Goal: Navigation & Orientation: Find specific page/section

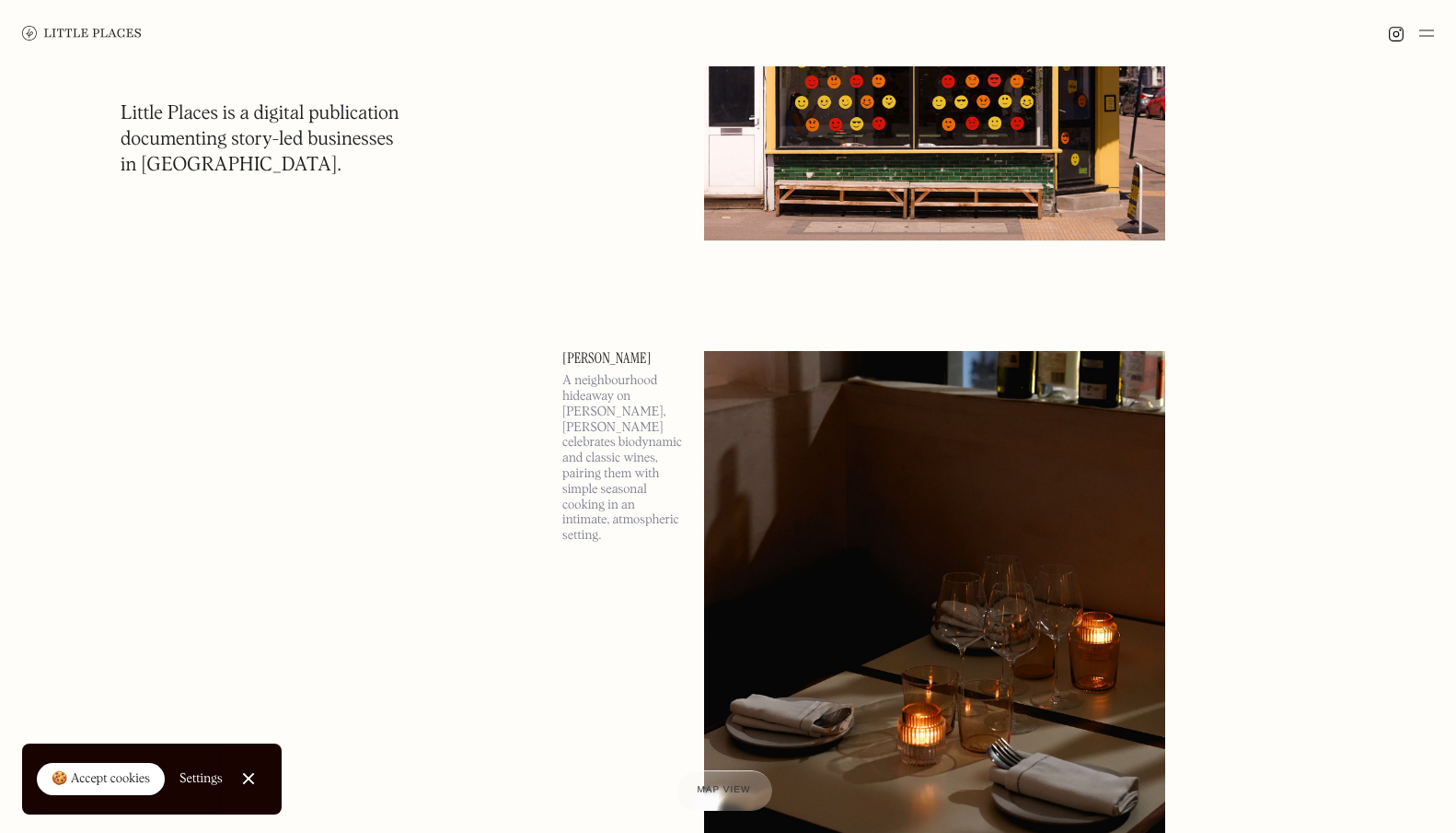
scroll to position [672, 0]
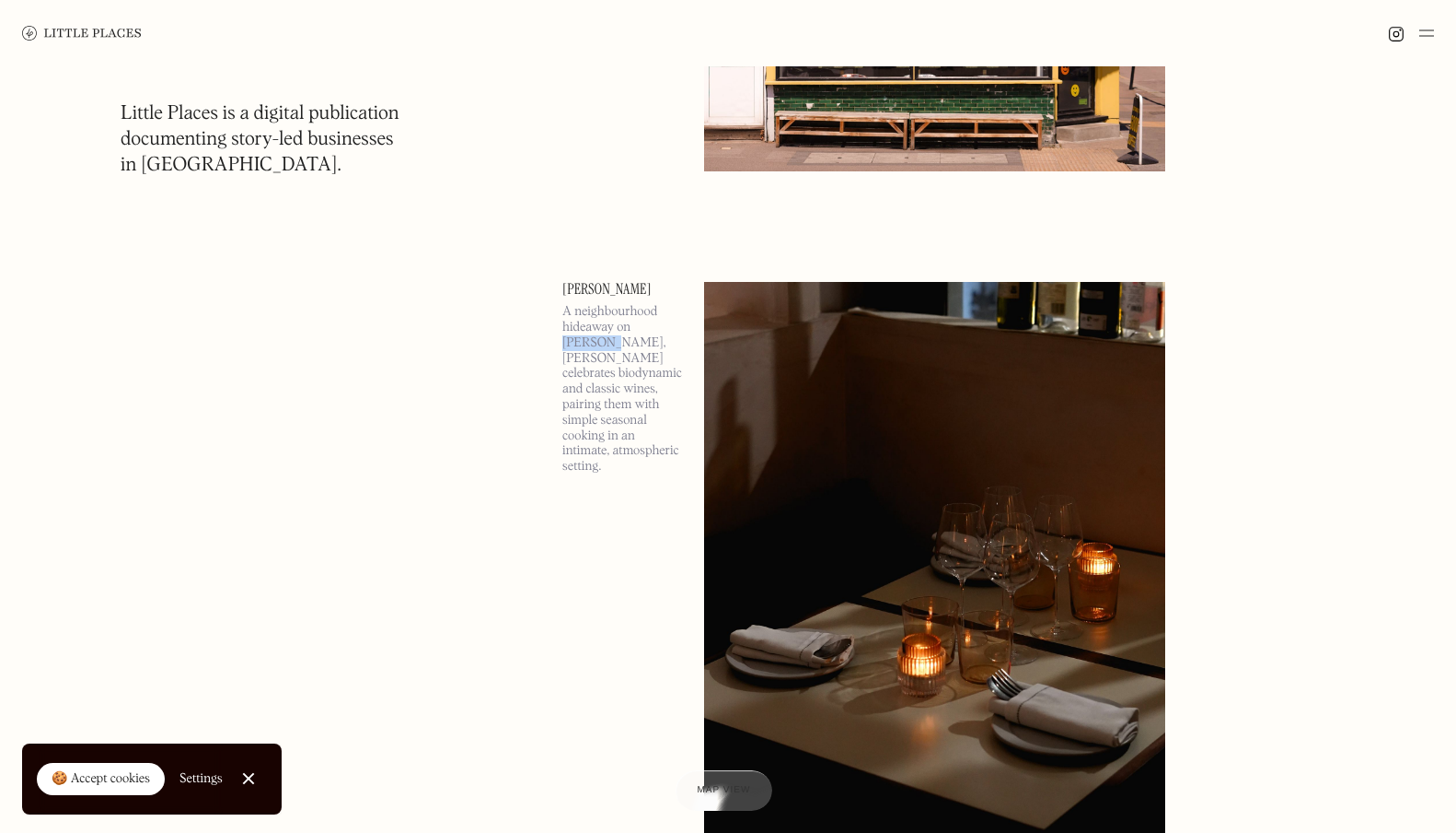
drag, startPoint x: 634, startPoint y: 320, endPoint x: 585, endPoint y: 335, distance: 51.2
click at [585, 335] on p "A neighbourhood hideaway on [PERSON_NAME], [PERSON_NAME] celebrates biodynamic …" at bounding box center [623, 389] width 120 height 170
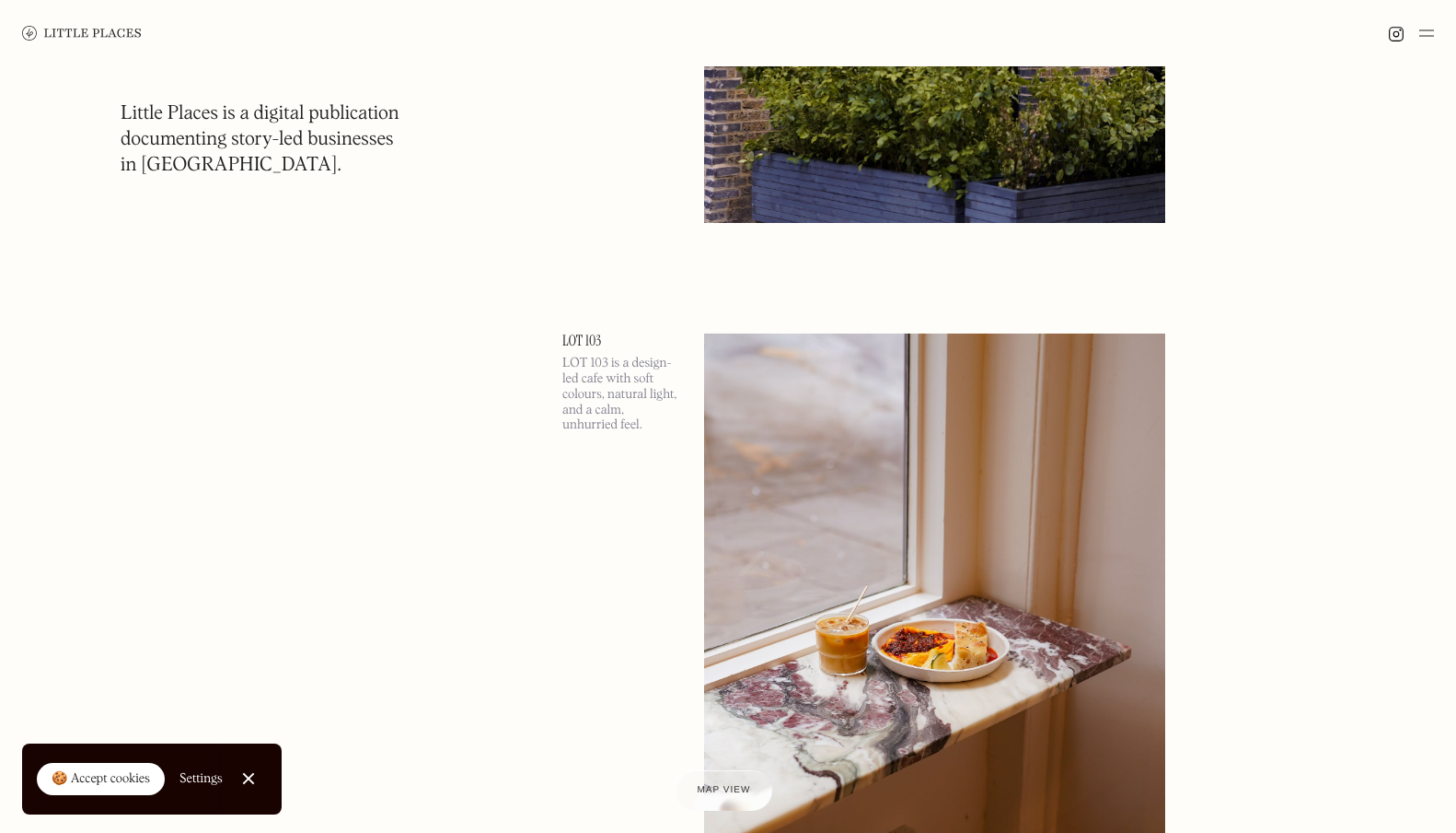
scroll to position [9190, 0]
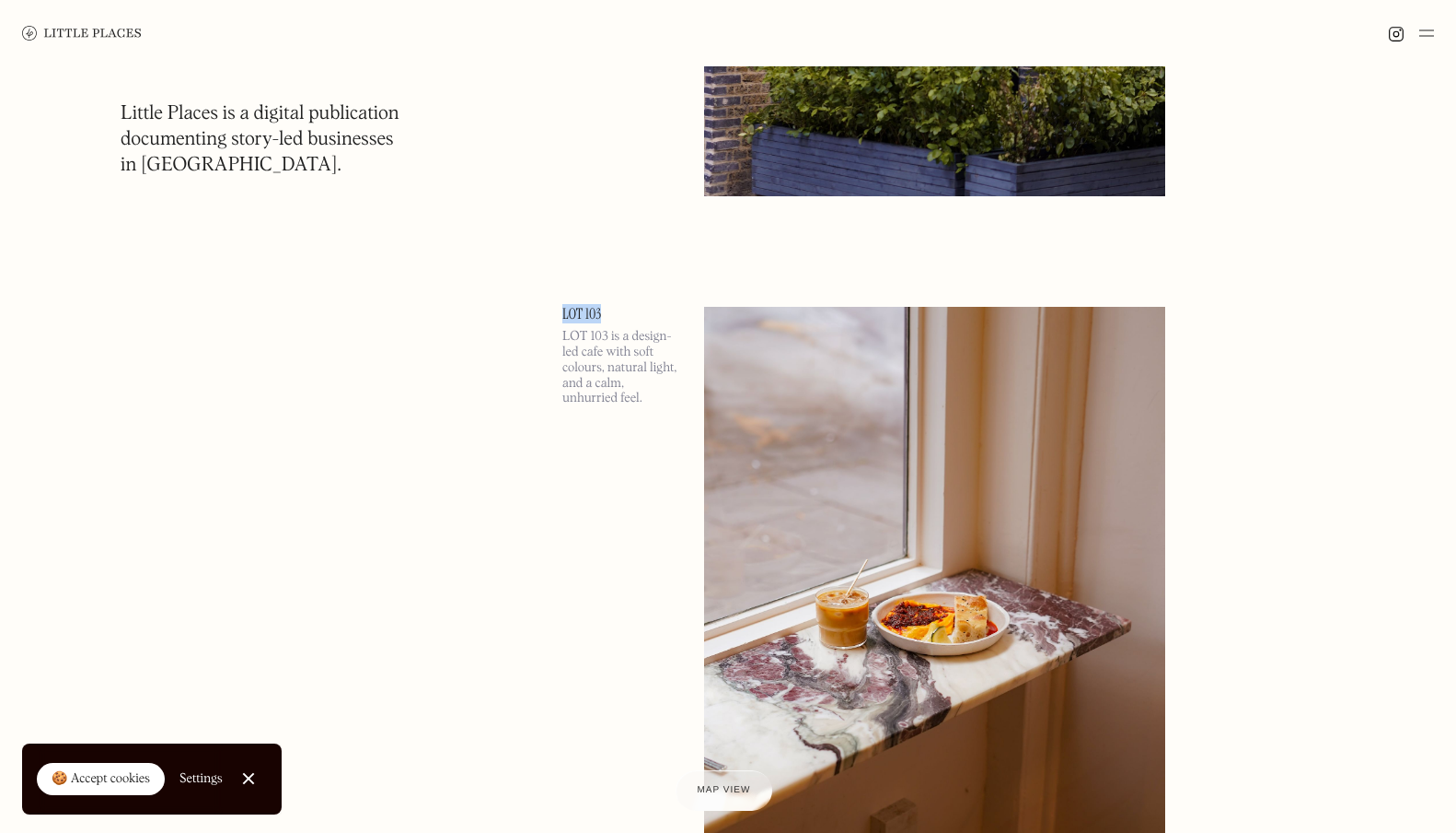
drag, startPoint x: 552, startPoint y: 310, endPoint x: 615, endPoint y: 311, distance: 63.0
click at [615, 311] on section "Little Places is a digital publication documenting story-led businesses in Lond…" at bounding box center [728, 640] width 1288 height 19306
copy link "LOT 103"
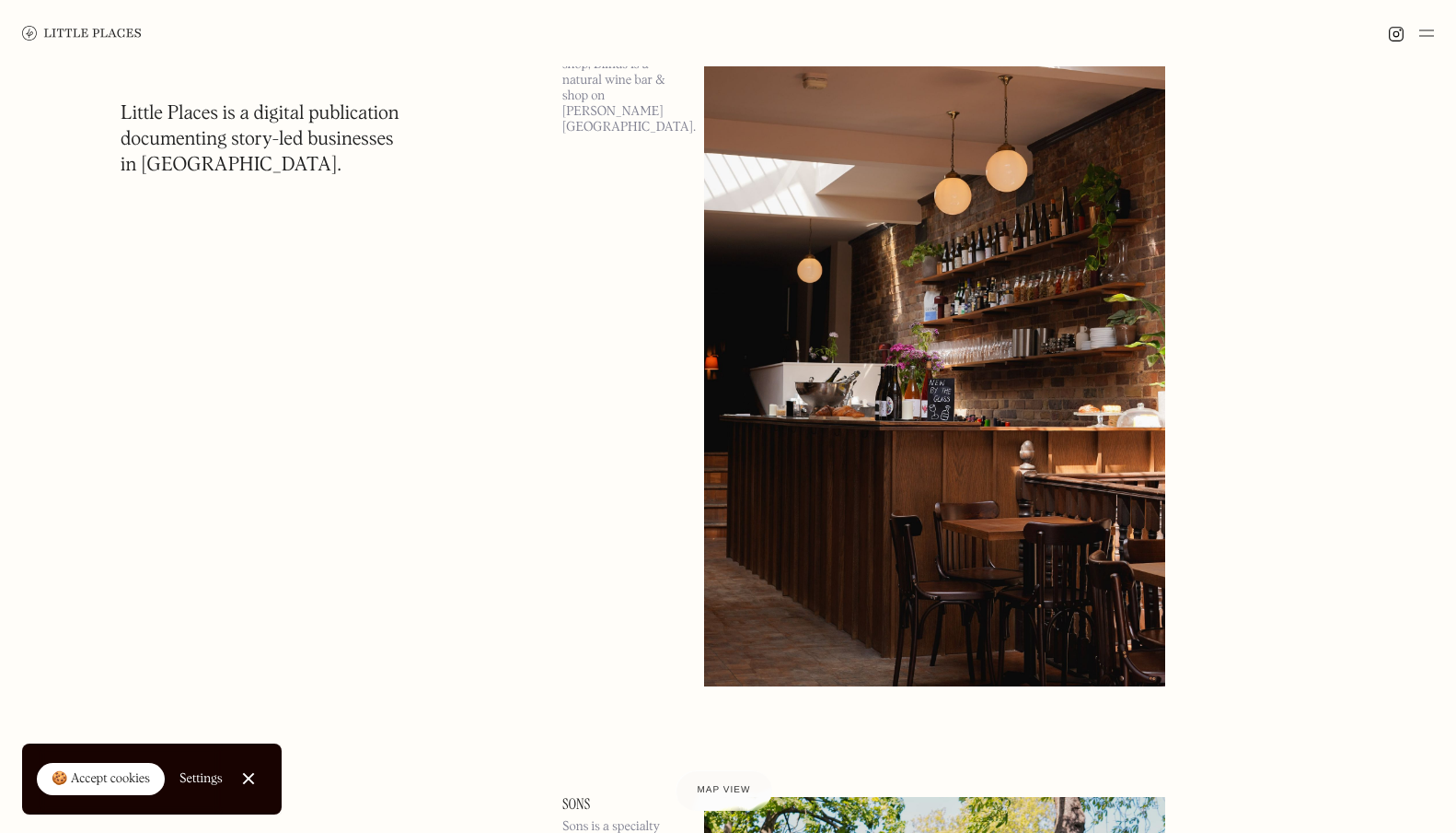
scroll to position [14907, 0]
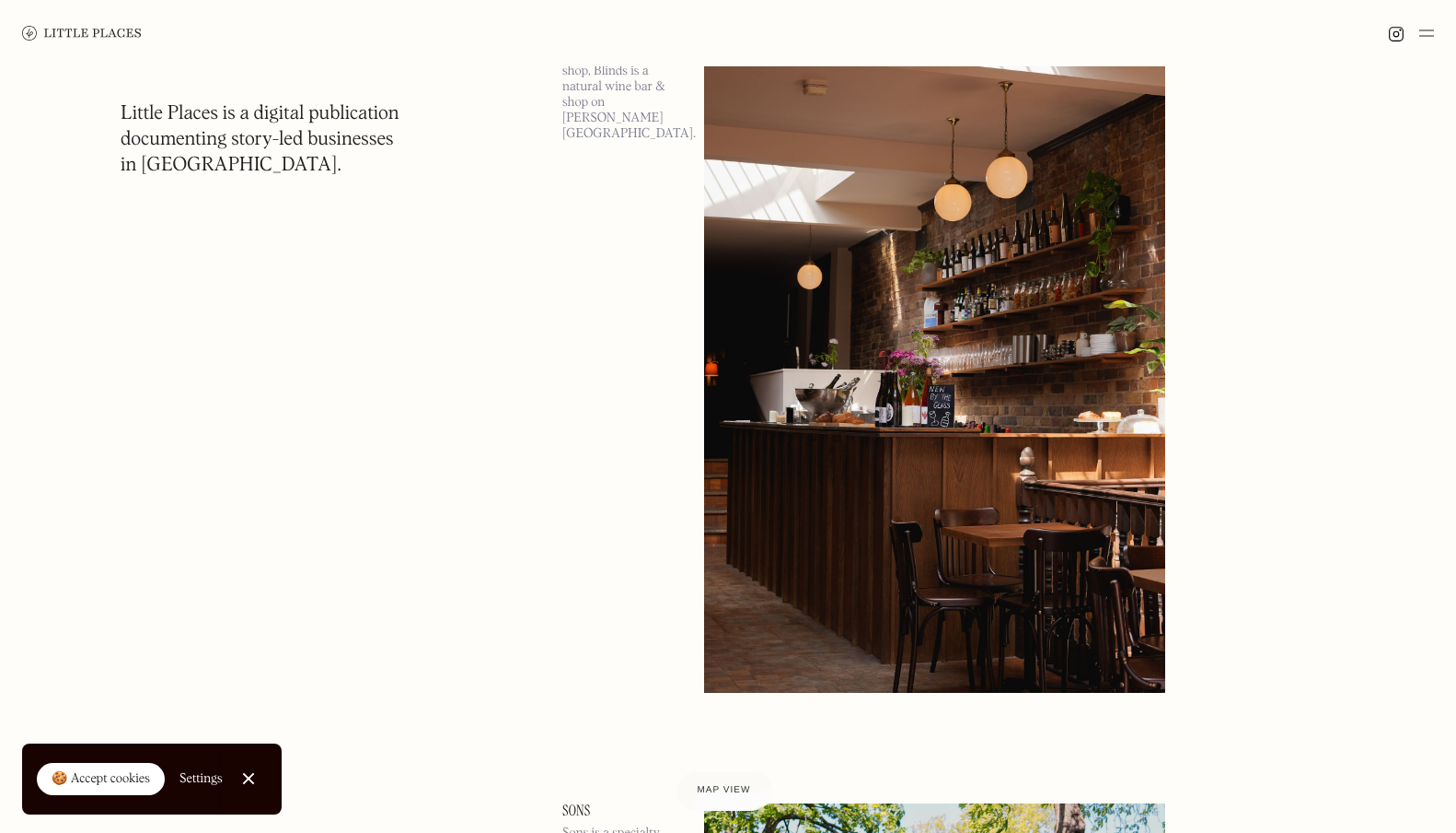
click at [993, 282] on img at bounding box center [935, 359] width 461 height 666
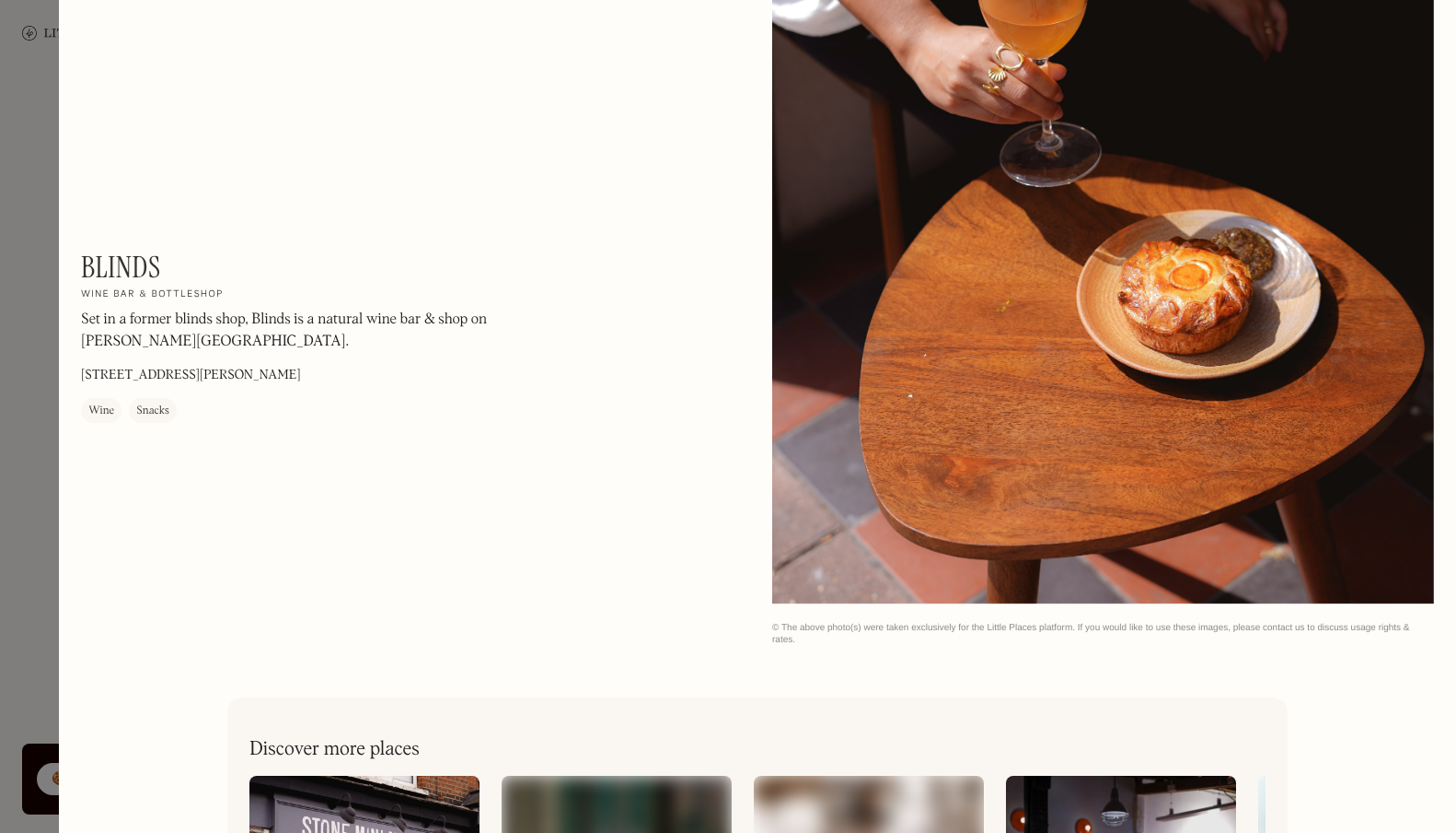
scroll to position [1870, 0]
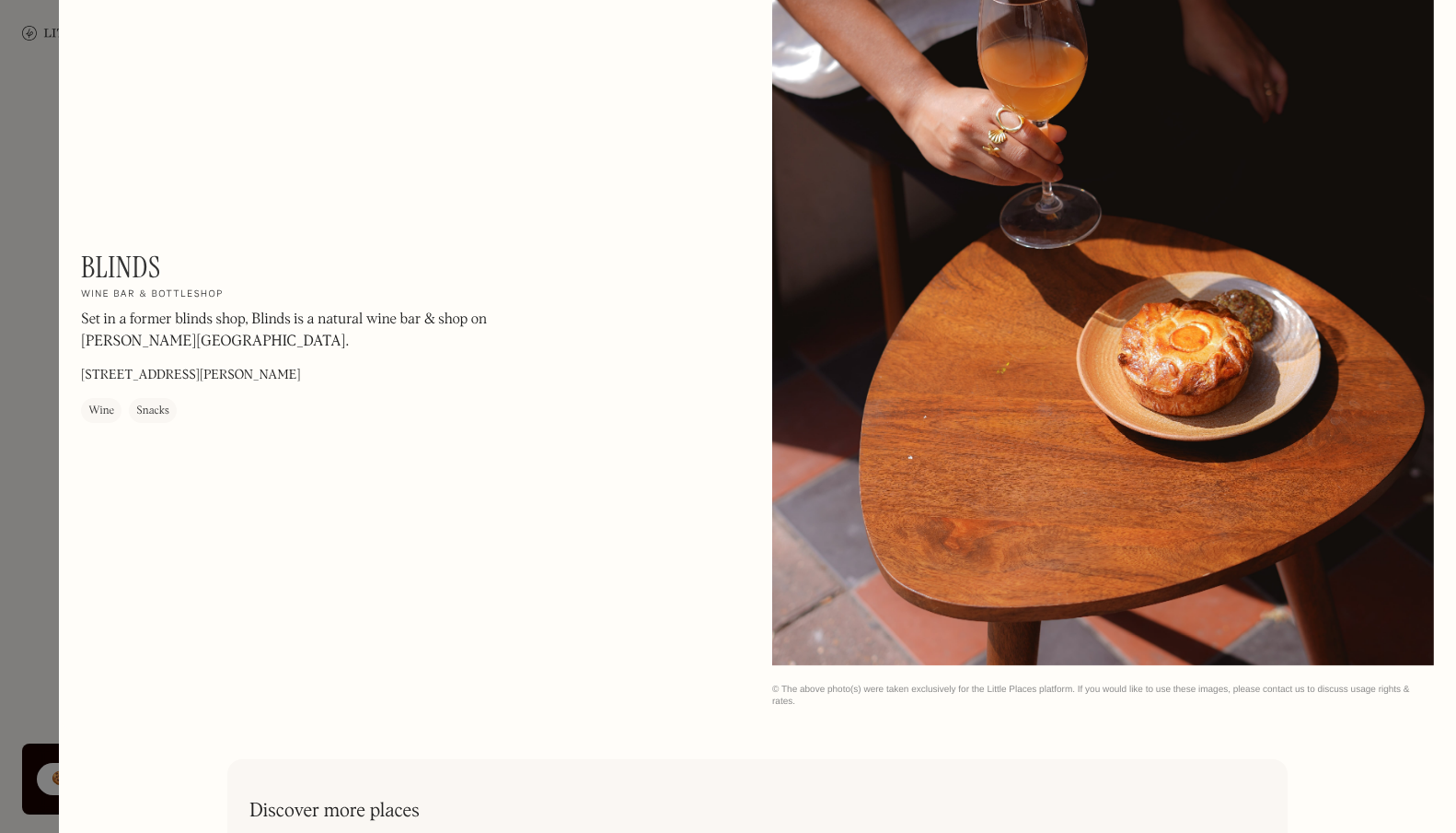
click at [56, 339] on div at bounding box center [728, 416] width 1456 height 833
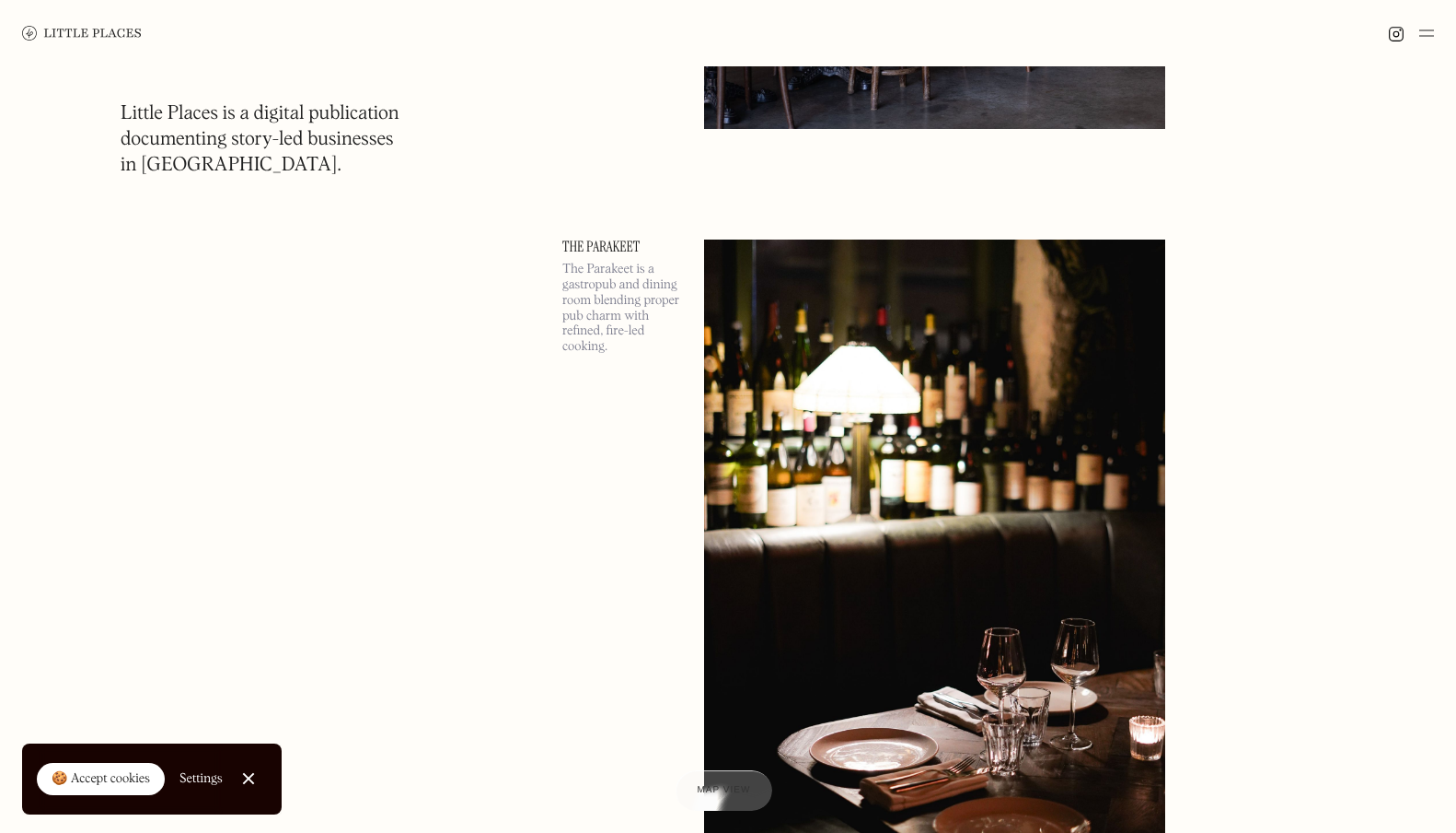
scroll to position [17030, 0]
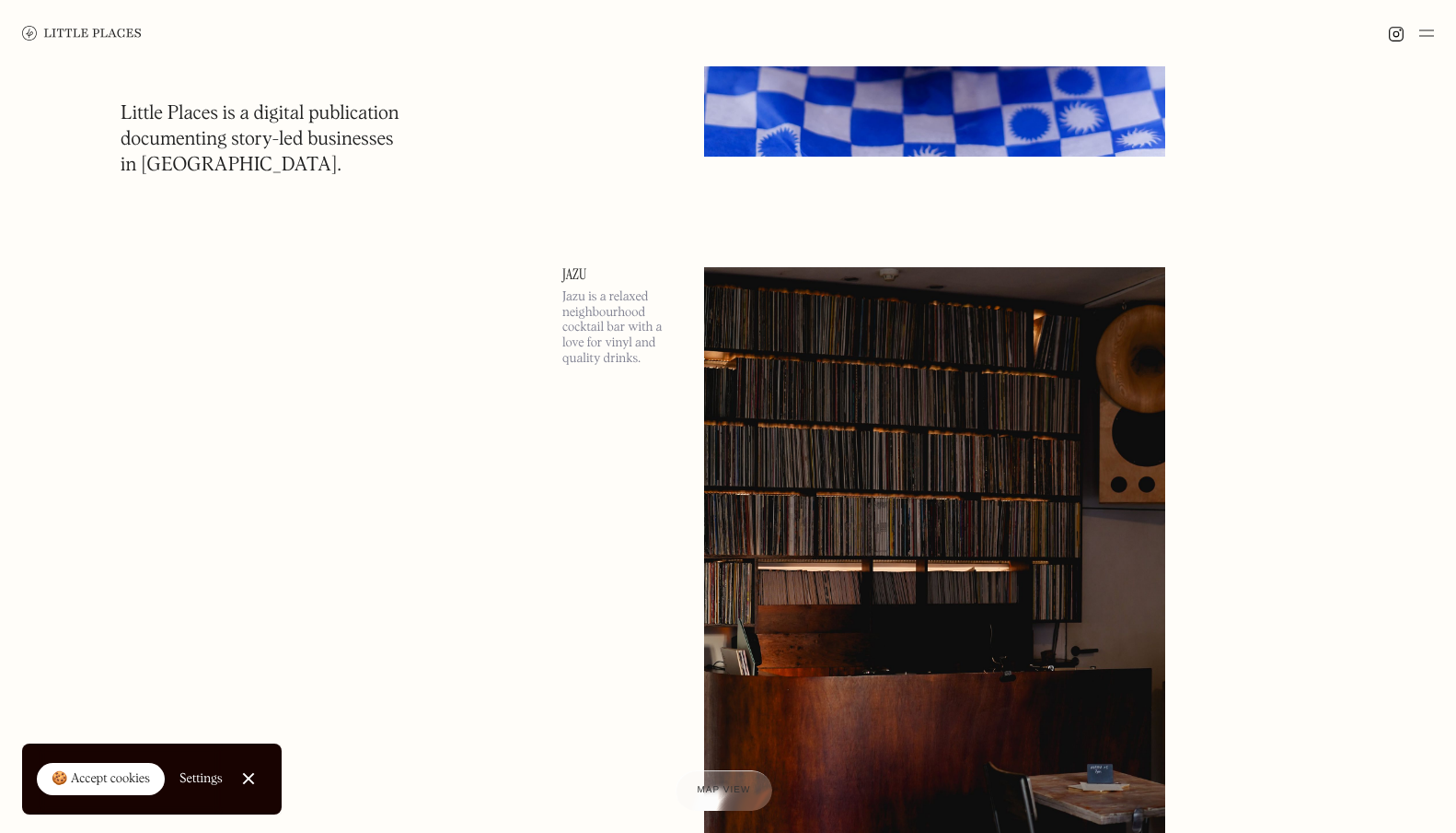
scroll to position [21022, 0]
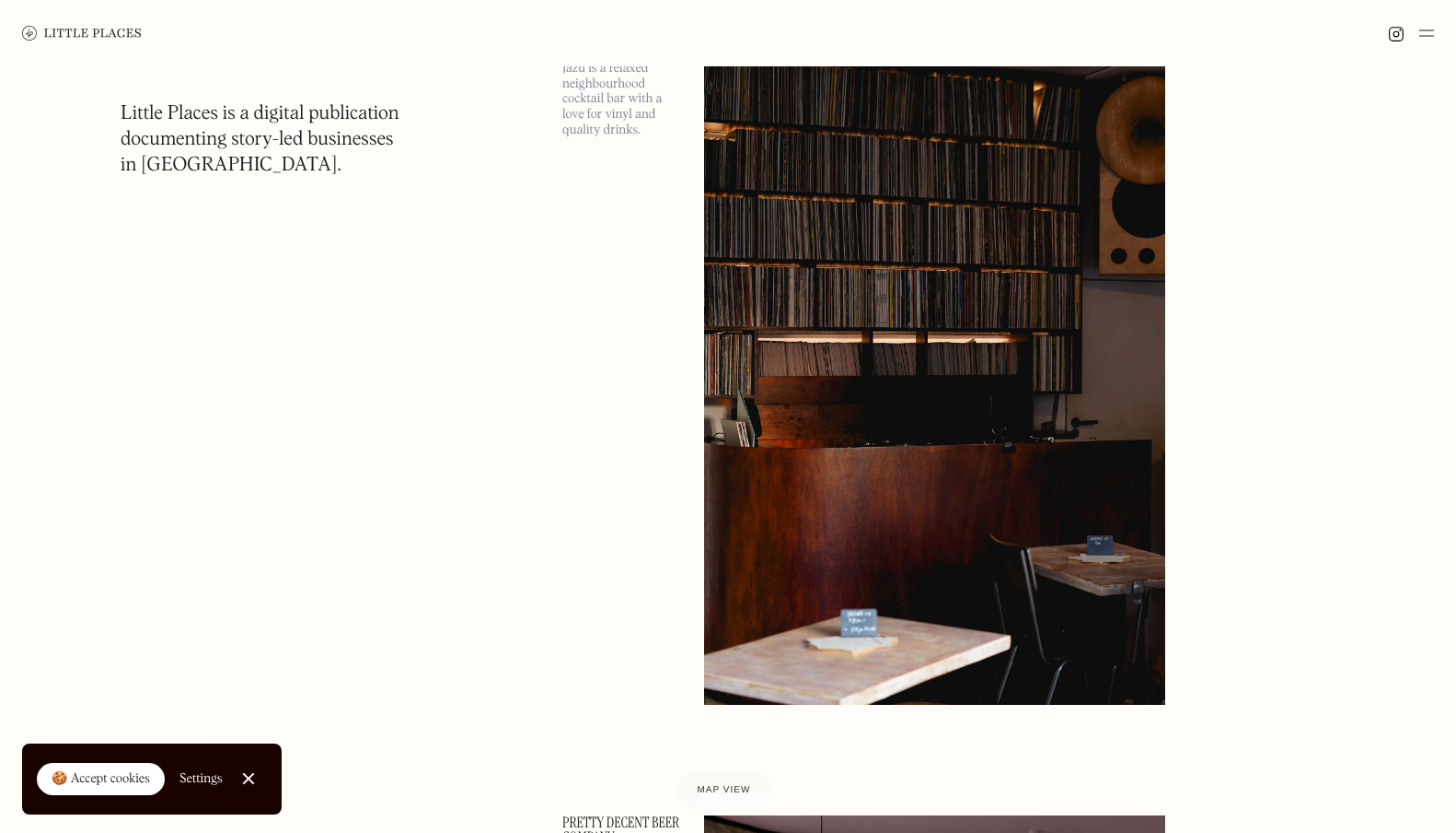
click at [860, 249] on img at bounding box center [935, 371] width 461 height 666
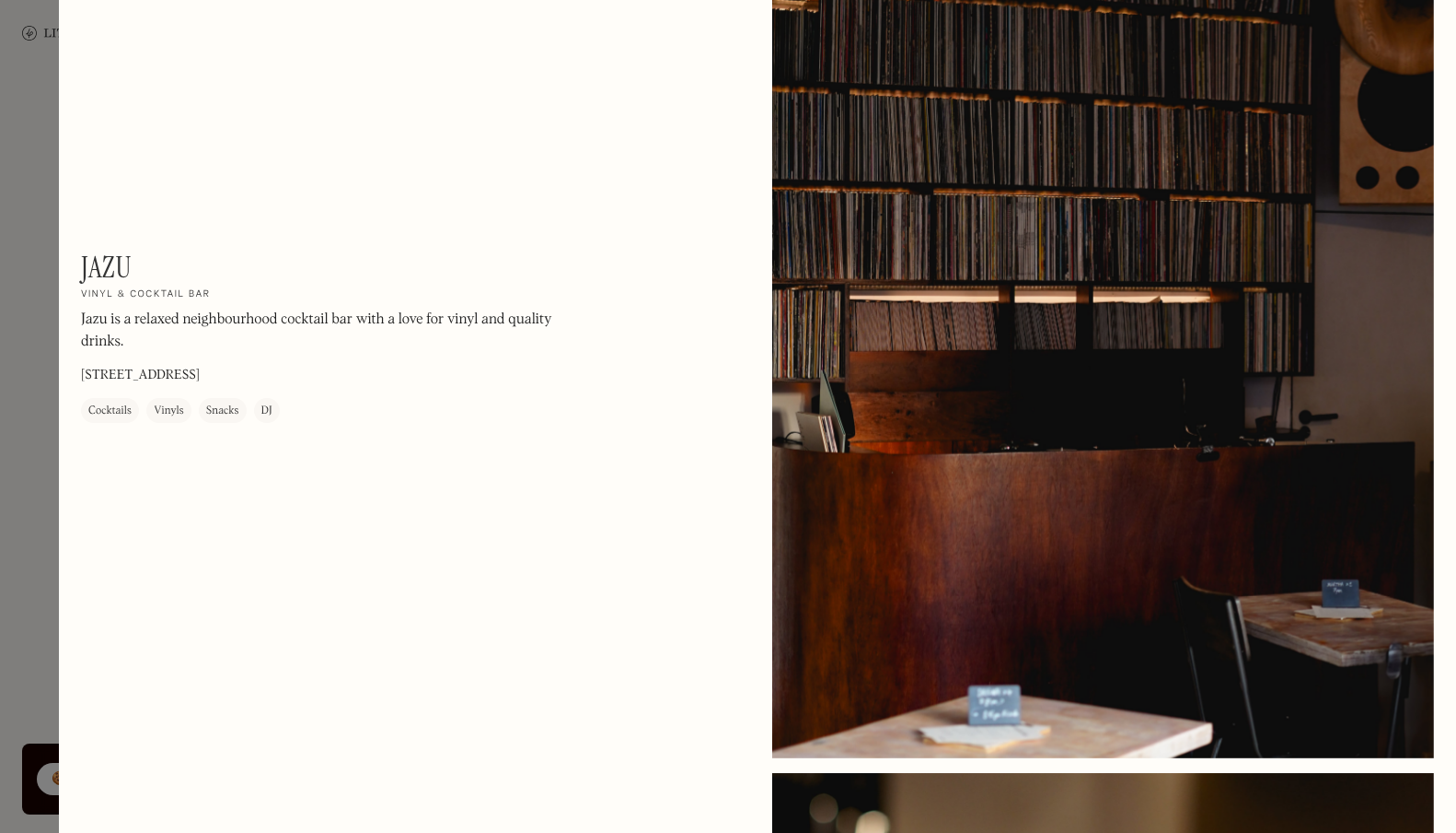
scroll to position [98, 0]
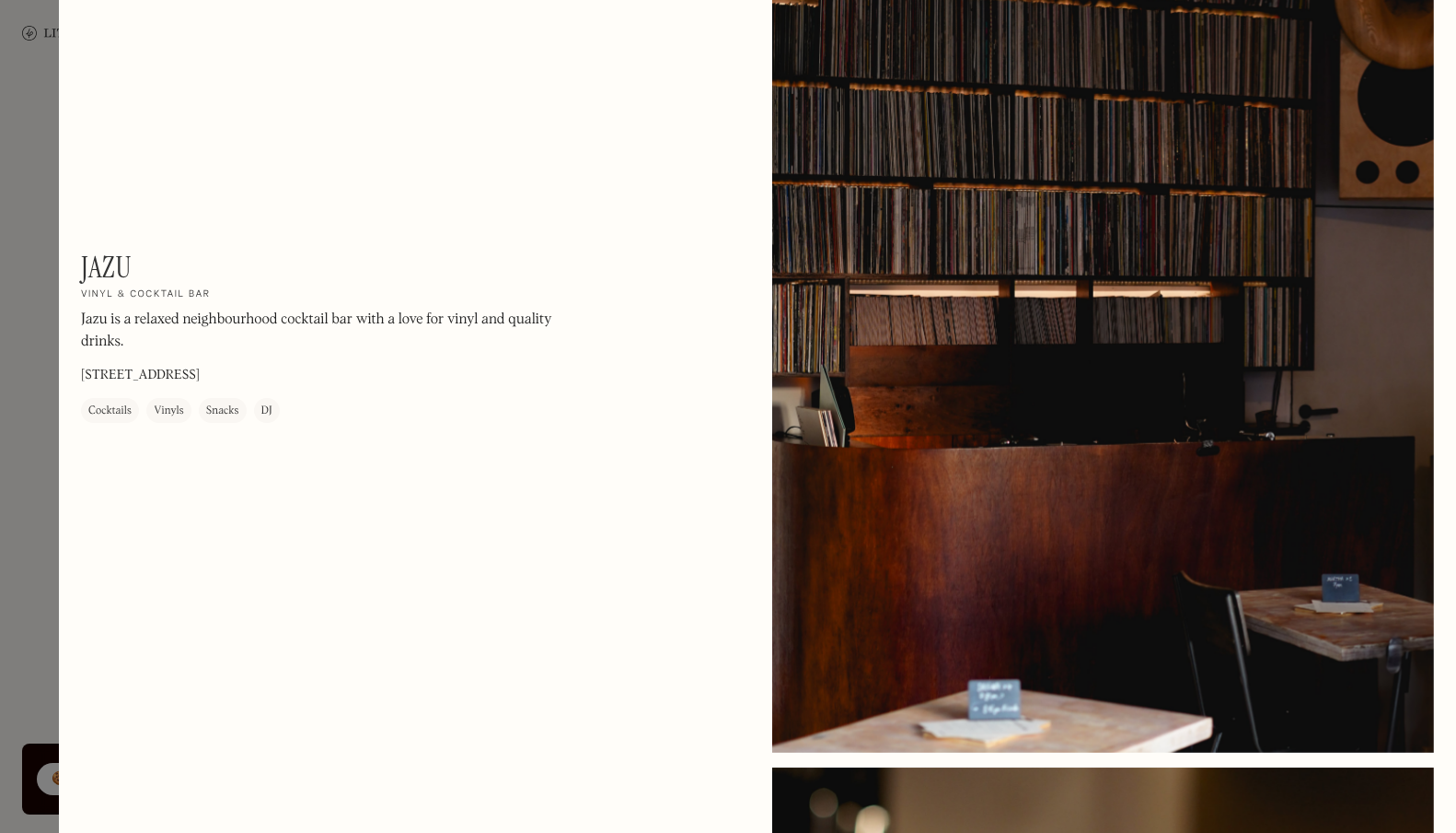
click at [7, 196] on div at bounding box center [728, 416] width 1456 height 833
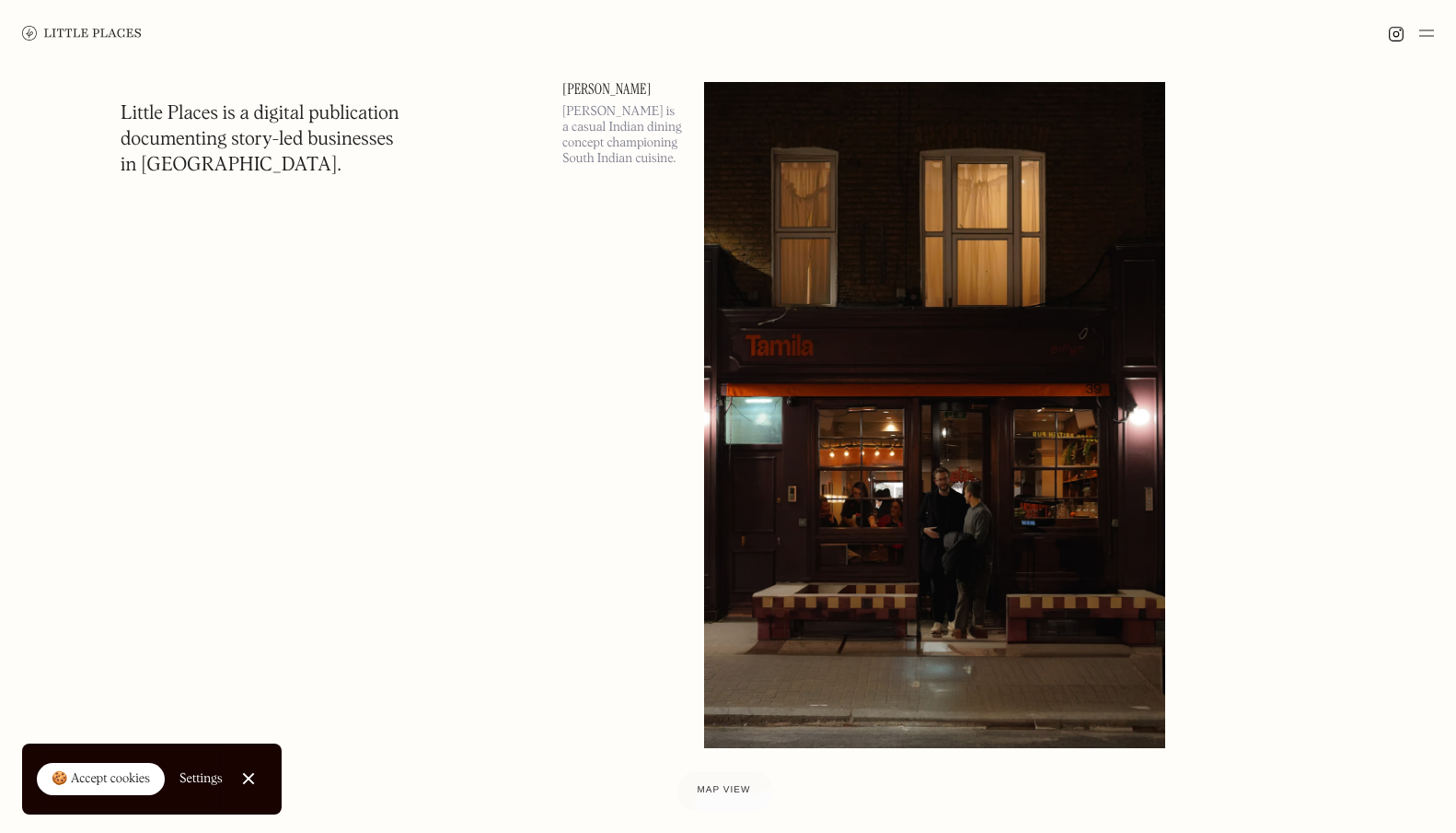
scroll to position [34970, 0]
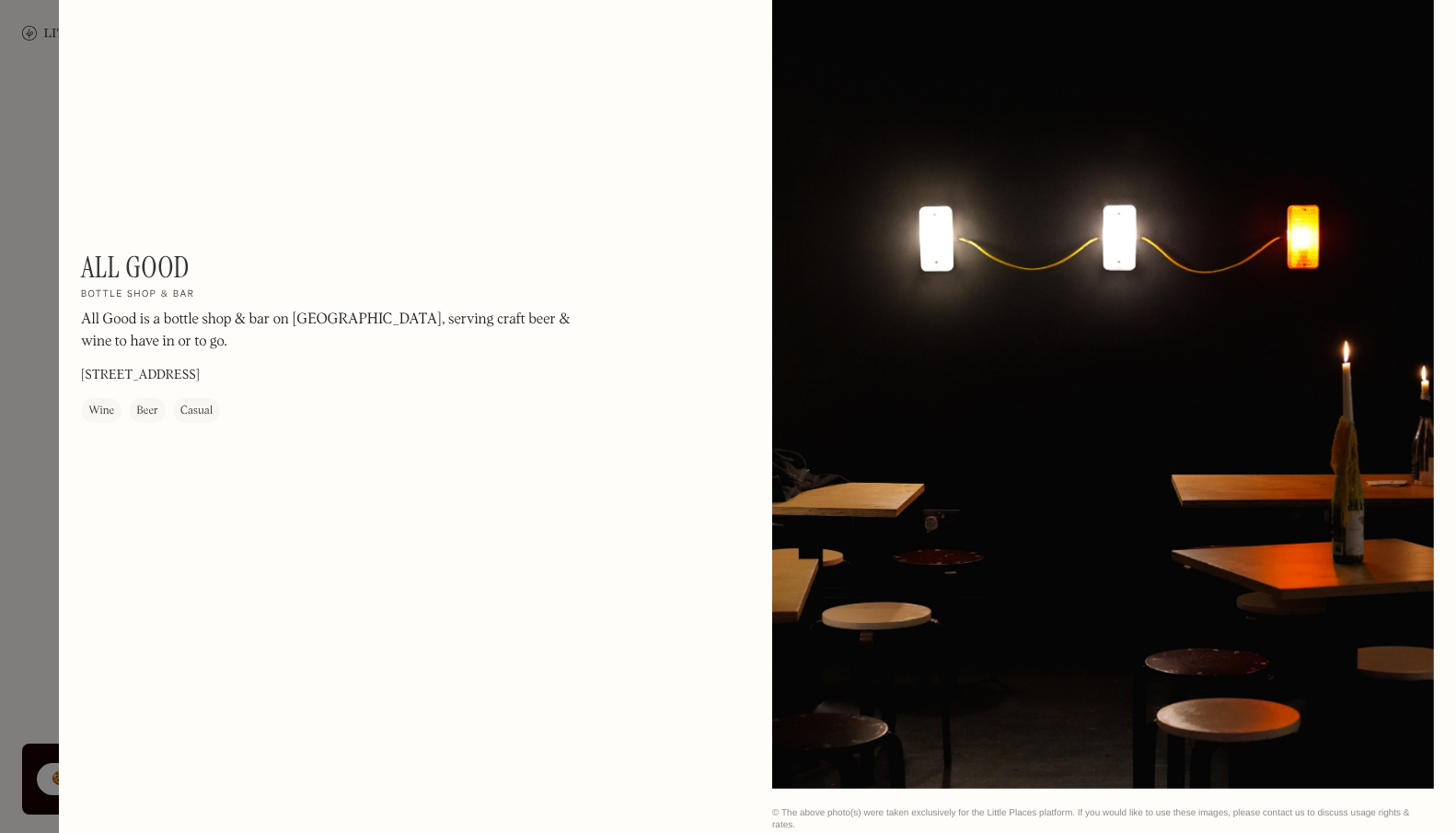
scroll to position [962, 0]
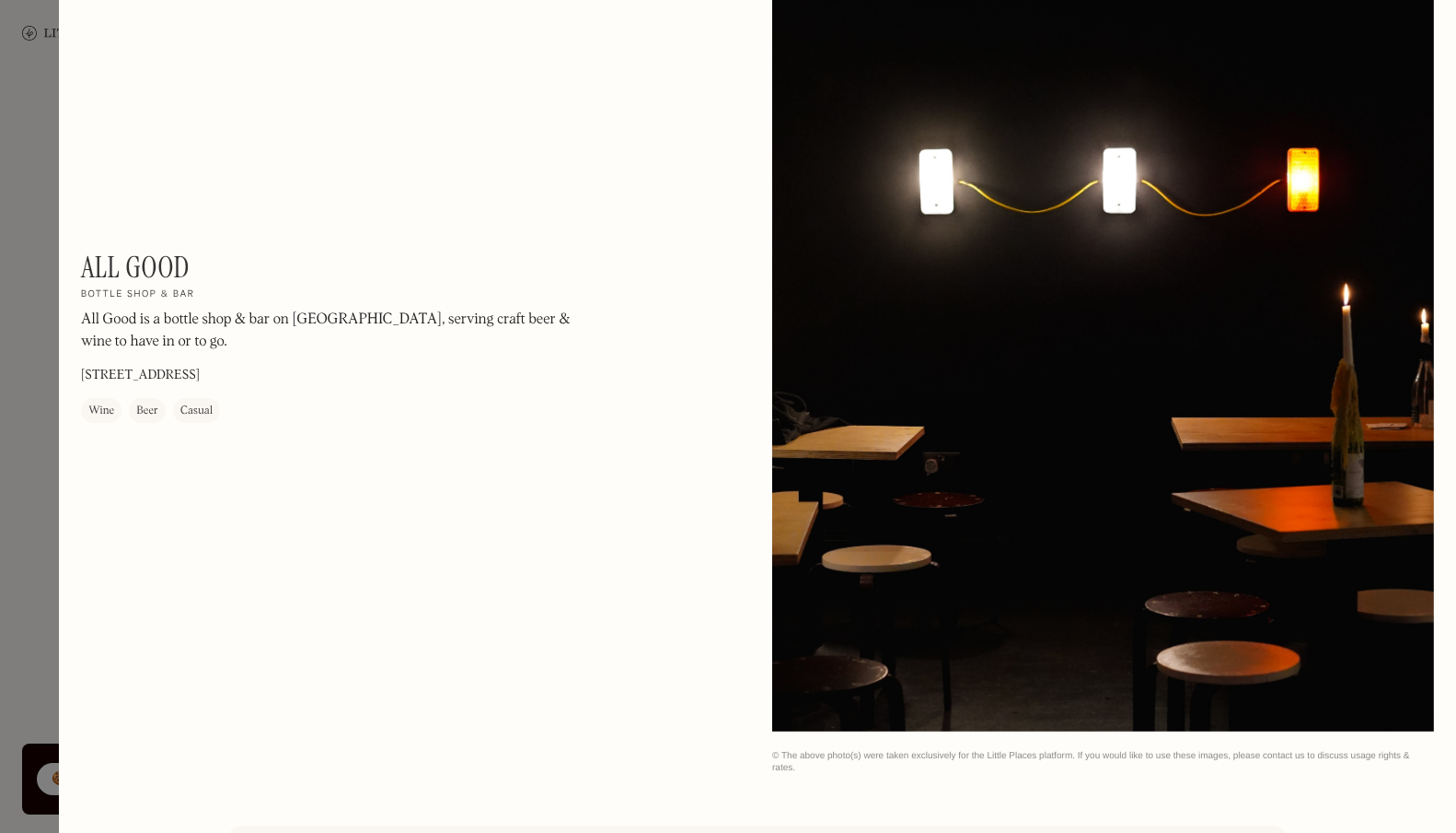
click at [33, 159] on div at bounding box center [728, 416] width 1456 height 833
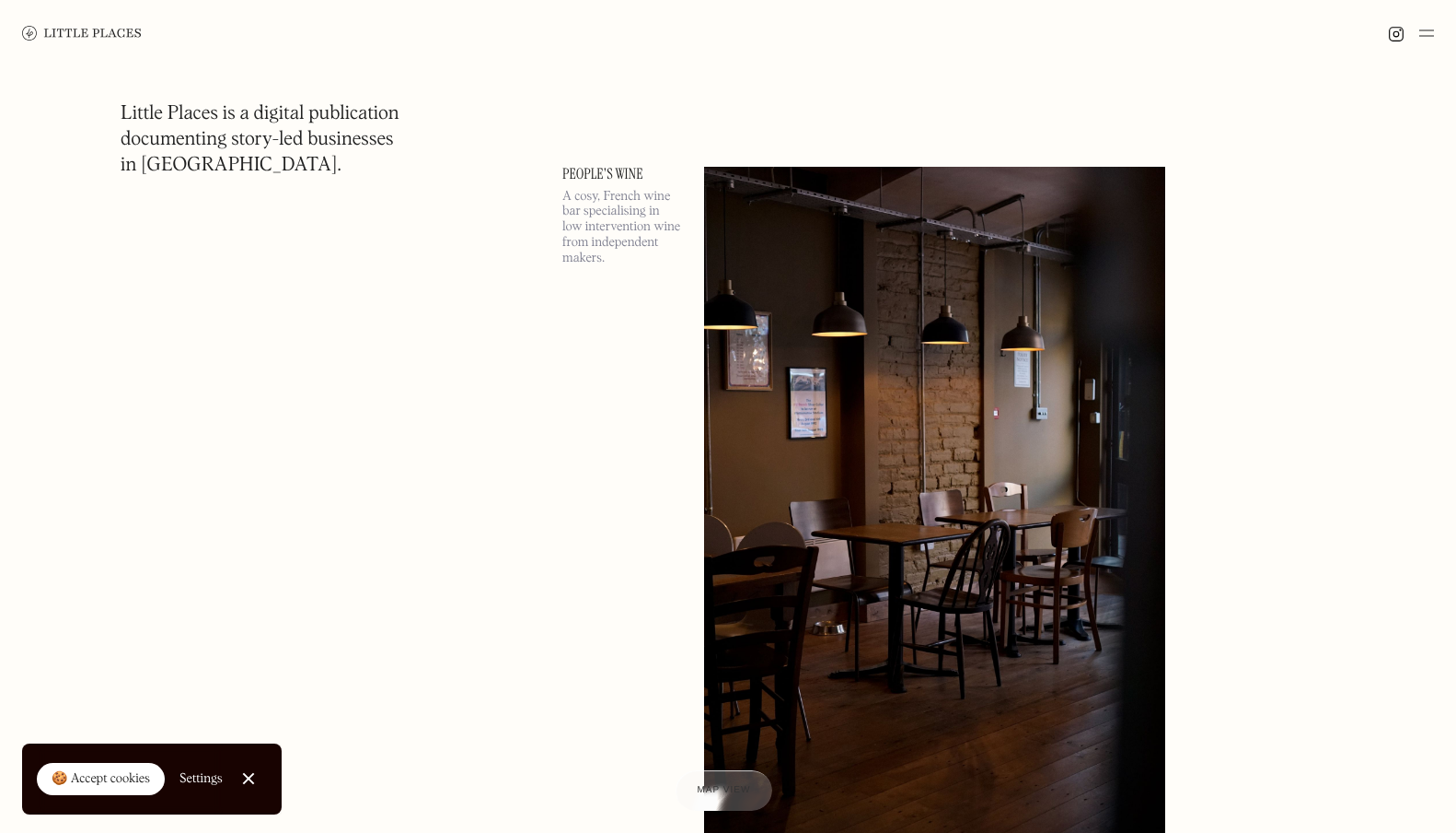
scroll to position [37279, 0]
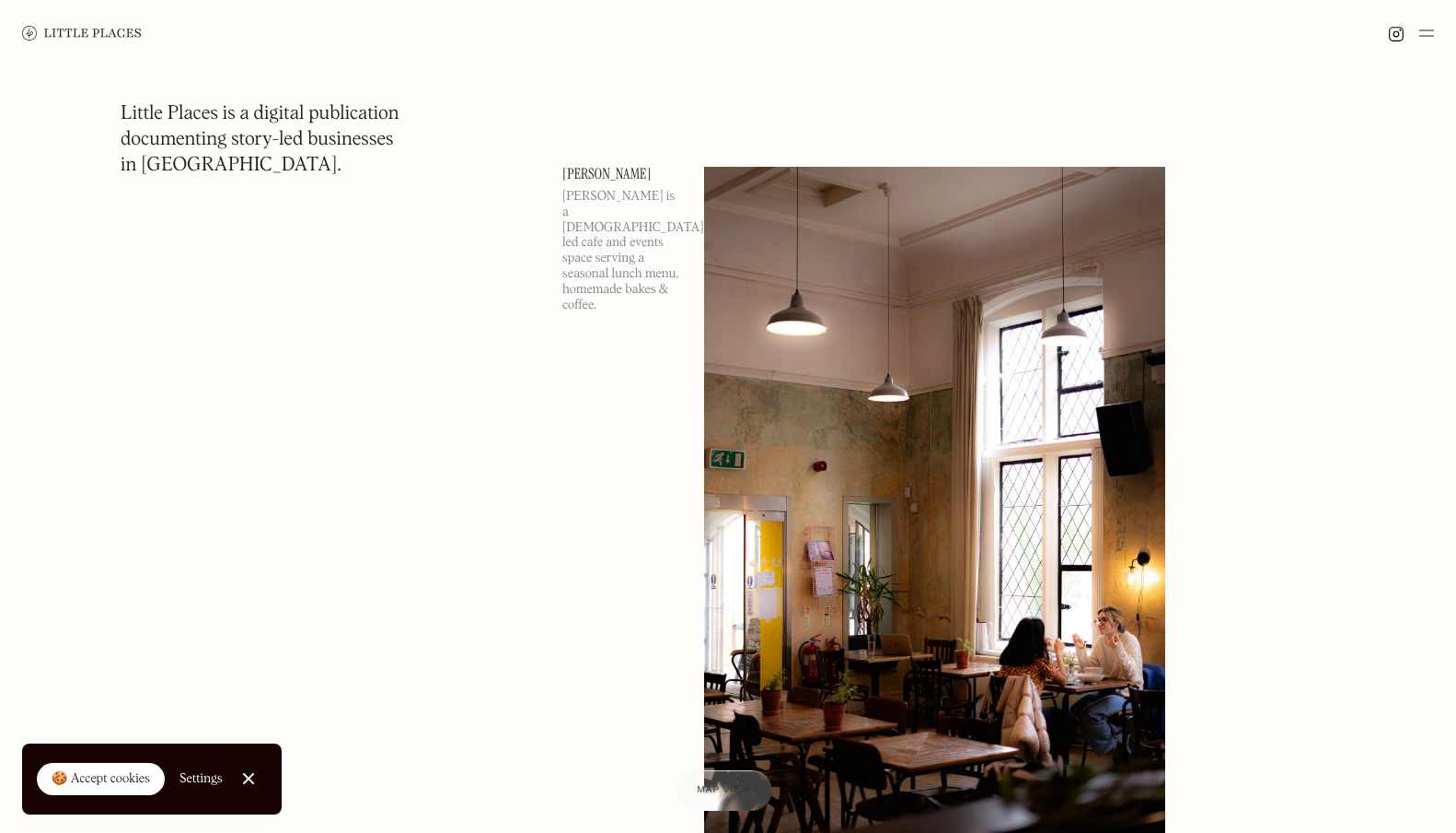
scroll to position [56752, 0]
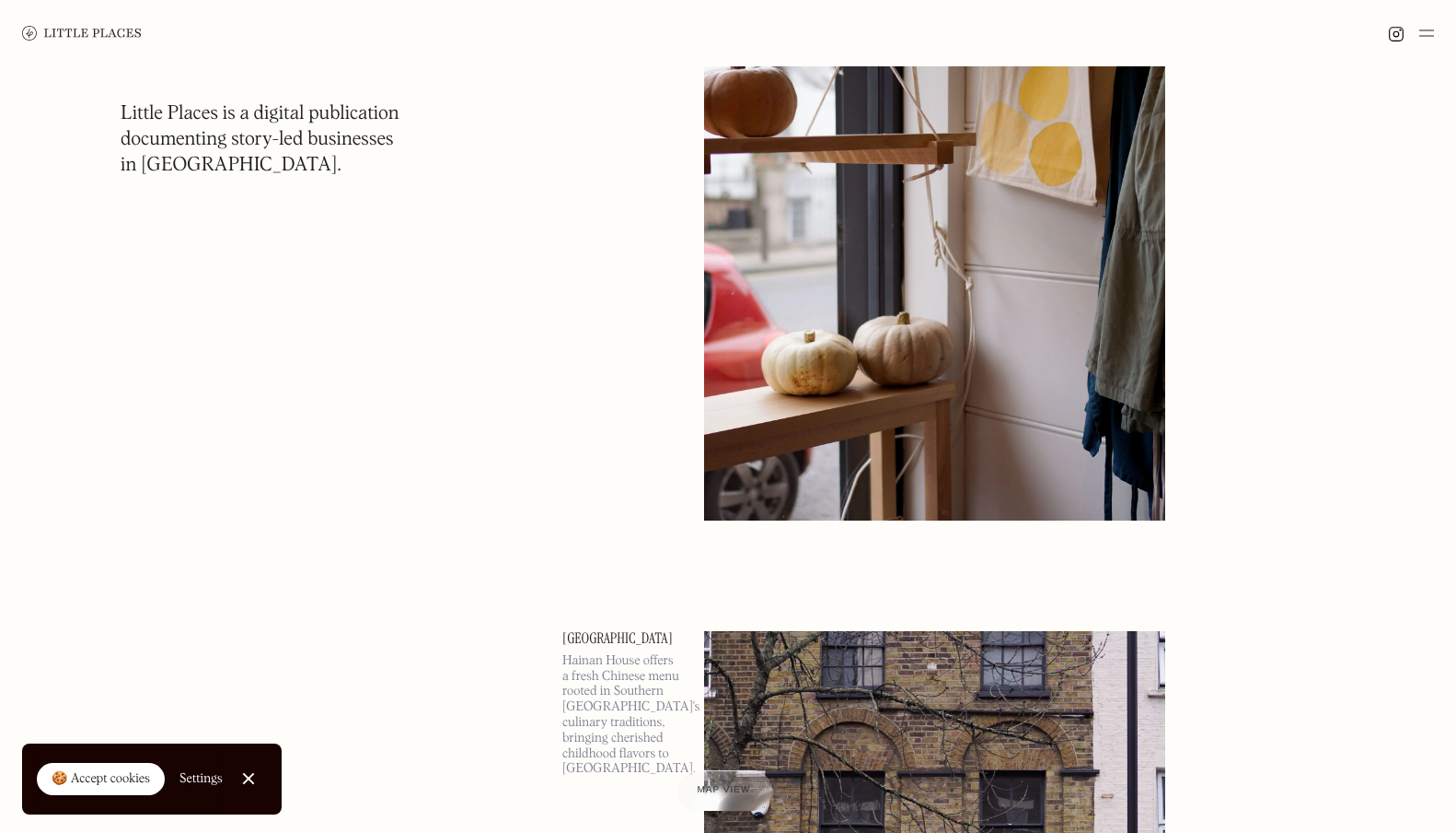
scroll to position [59112, 0]
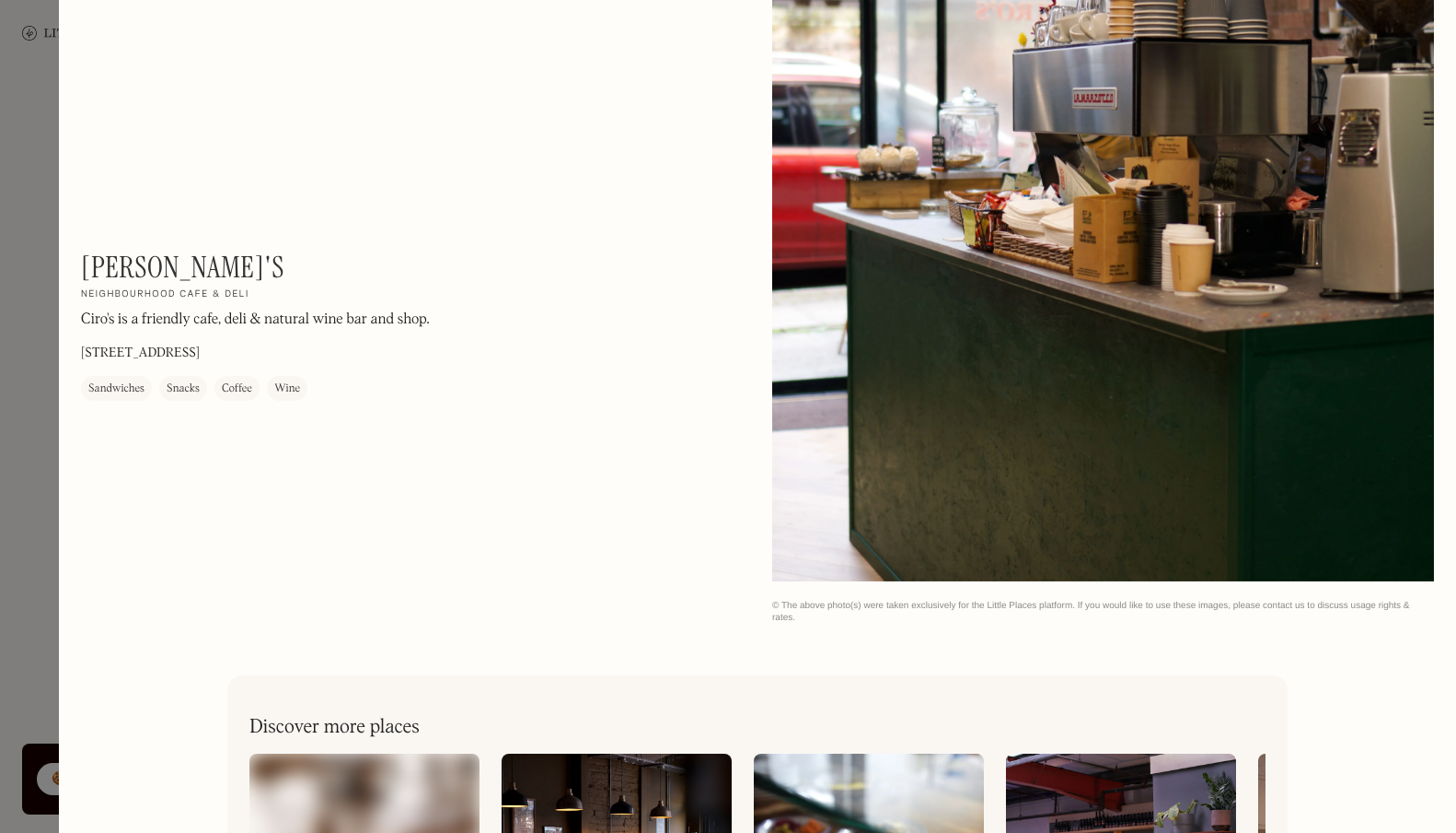
scroll to position [2202, 0]
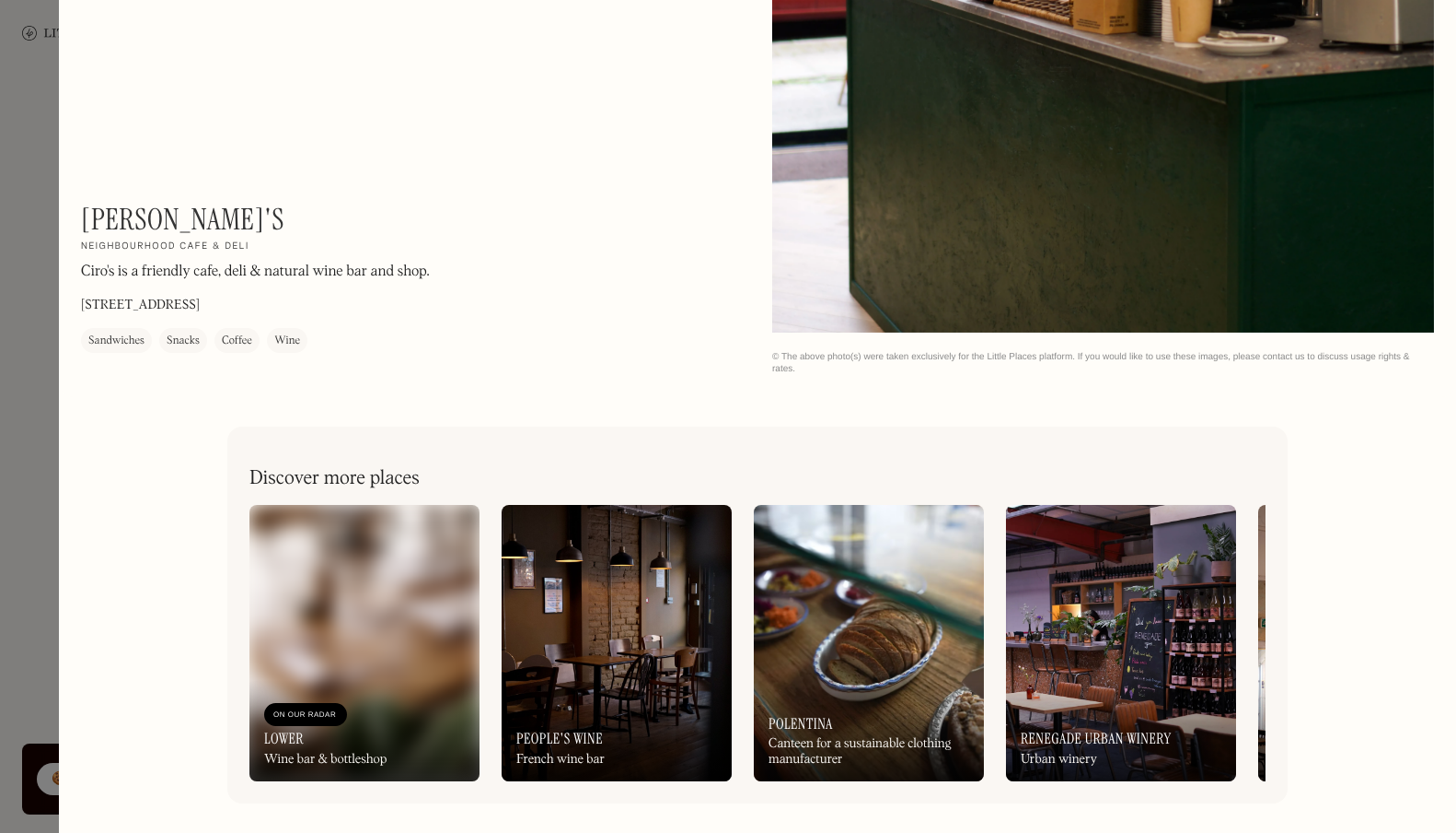
click at [42, 221] on div at bounding box center [728, 416] width 1456 height 833
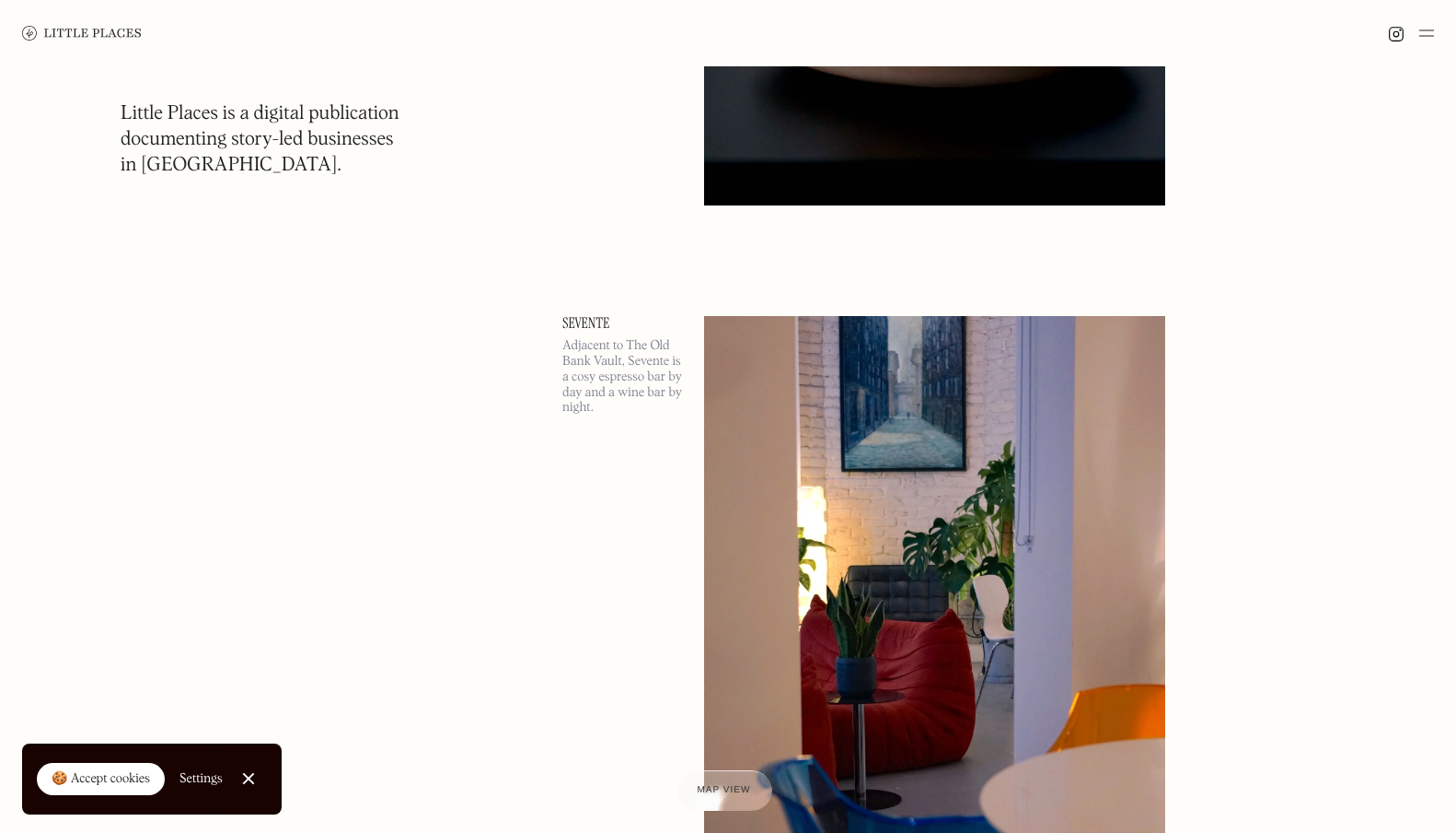
scroll to position [69957, 0]
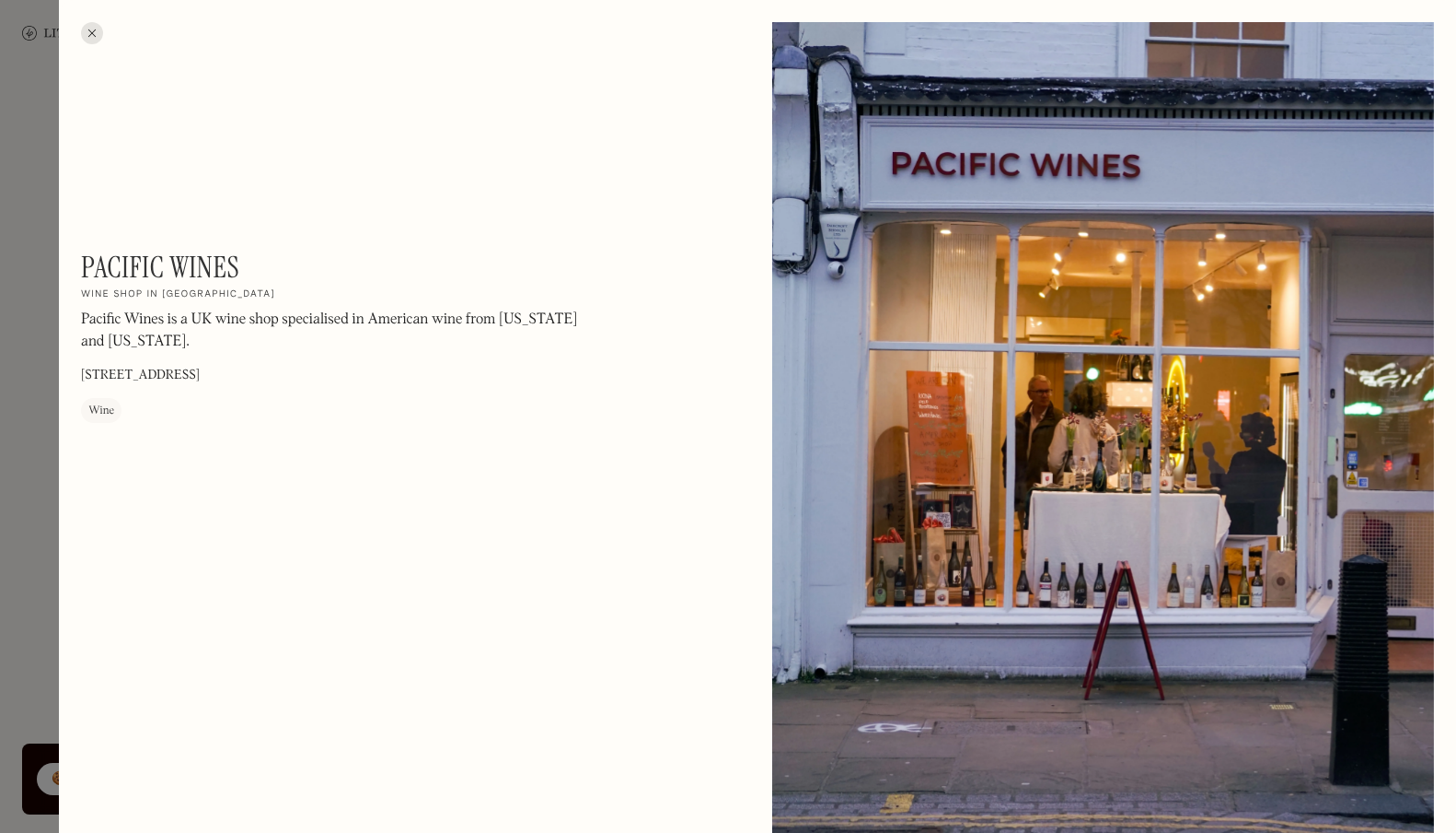
click at [49, 379] on div at bounding box center [728, 416] width 1456 height 833
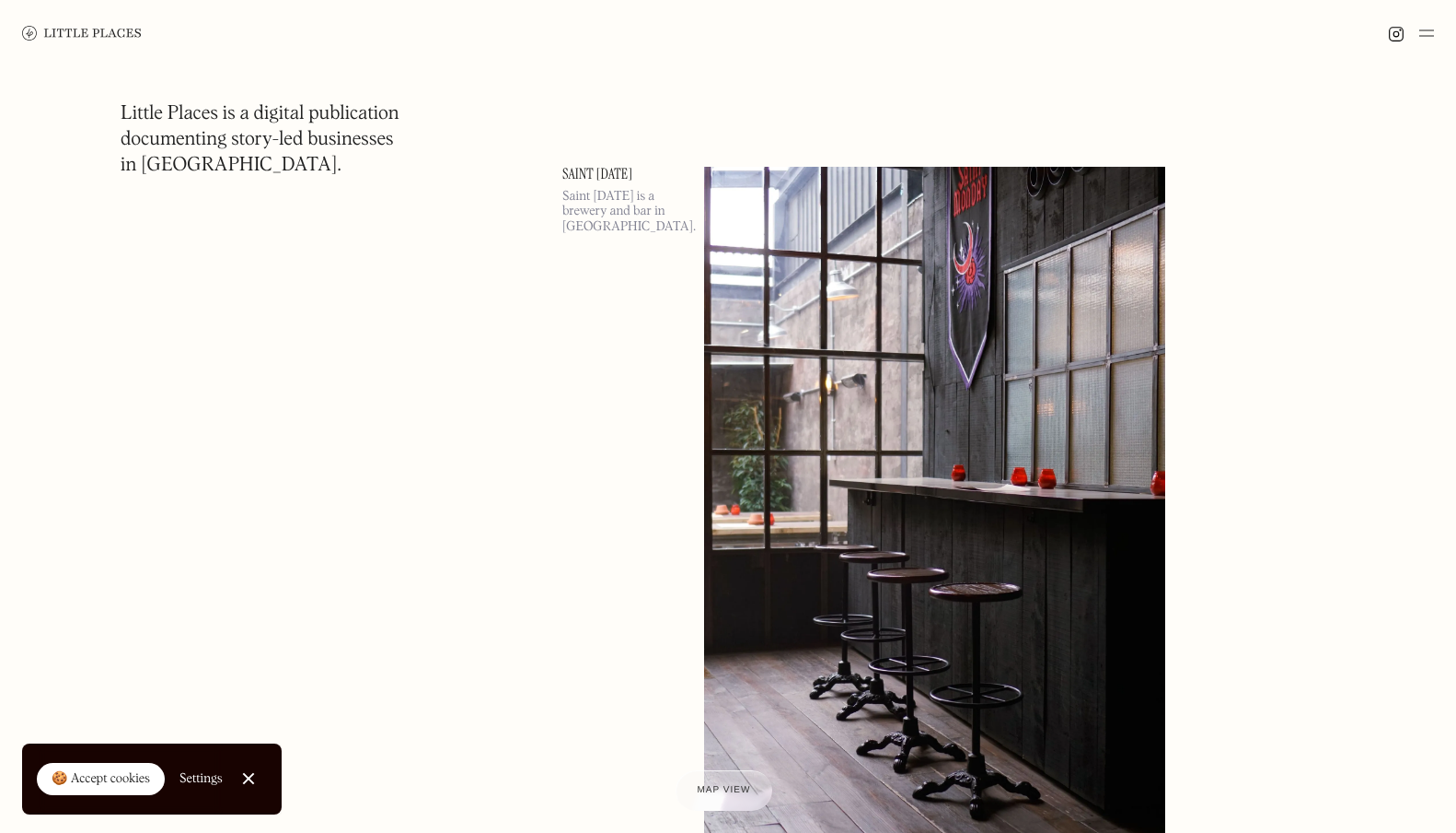
scroll to position [73381, 0]
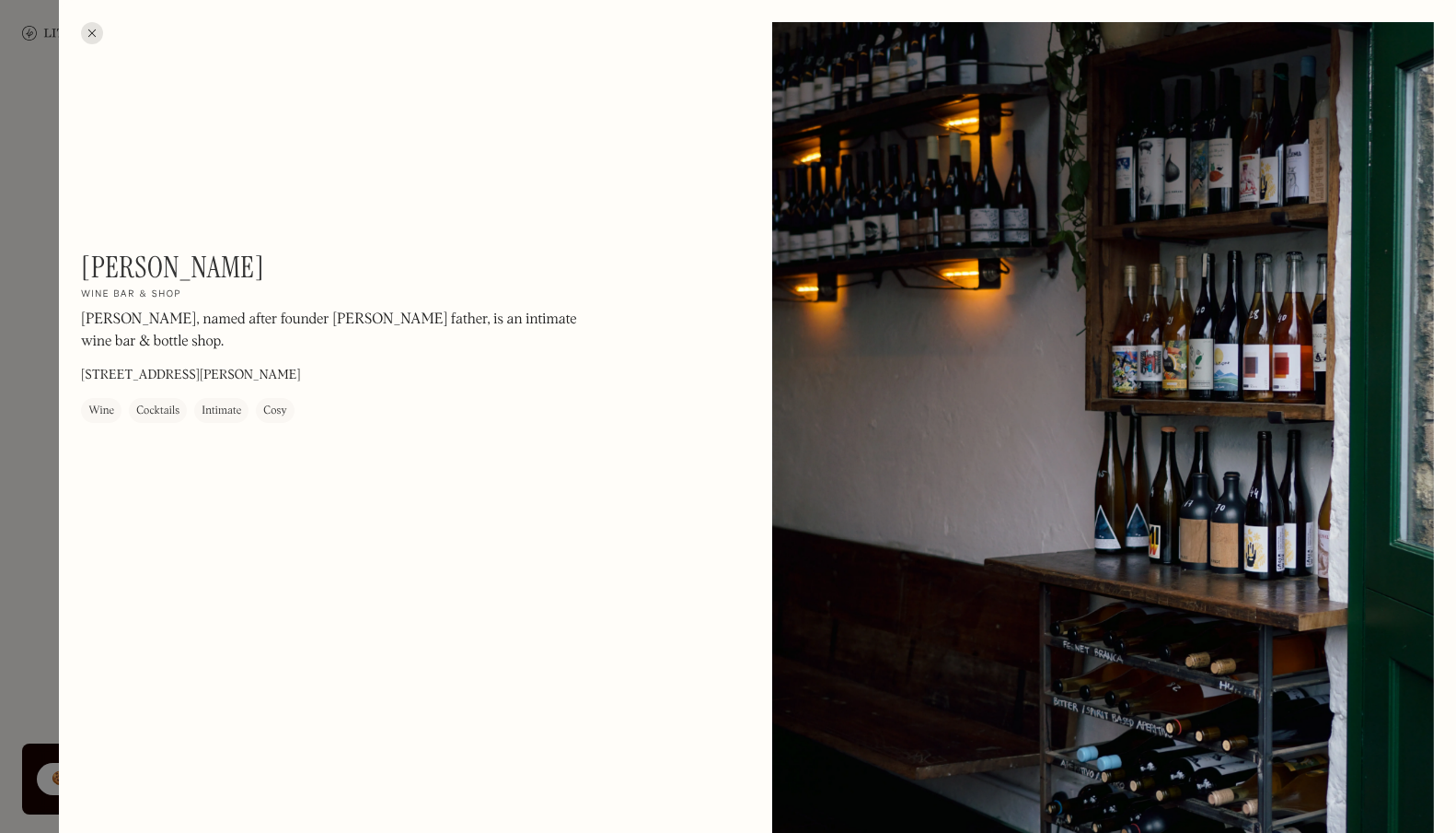
click at [41, 312] on div at bounding box center [728, 416] width 1456 height 833
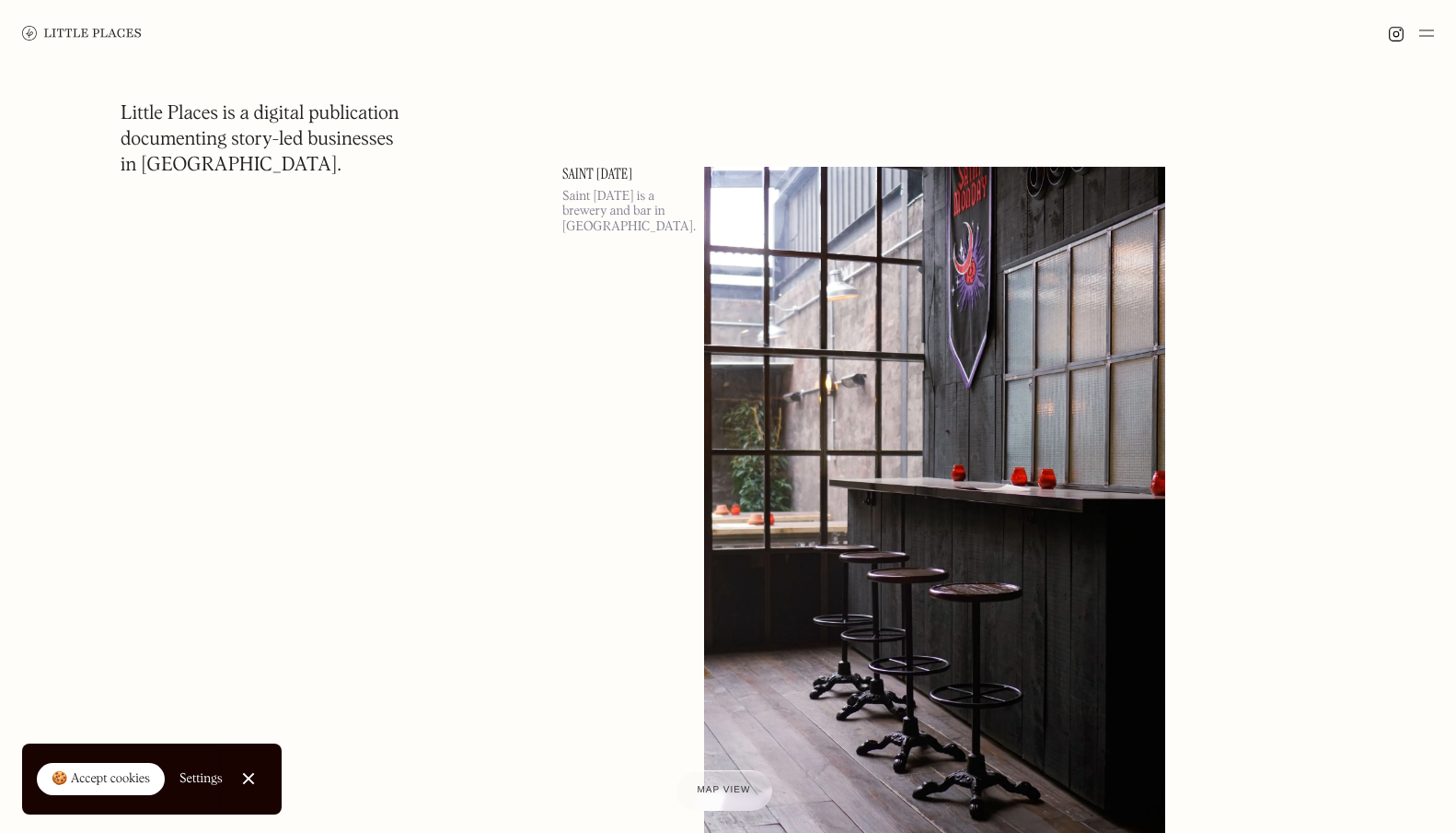
scroll to position [76173, 0]
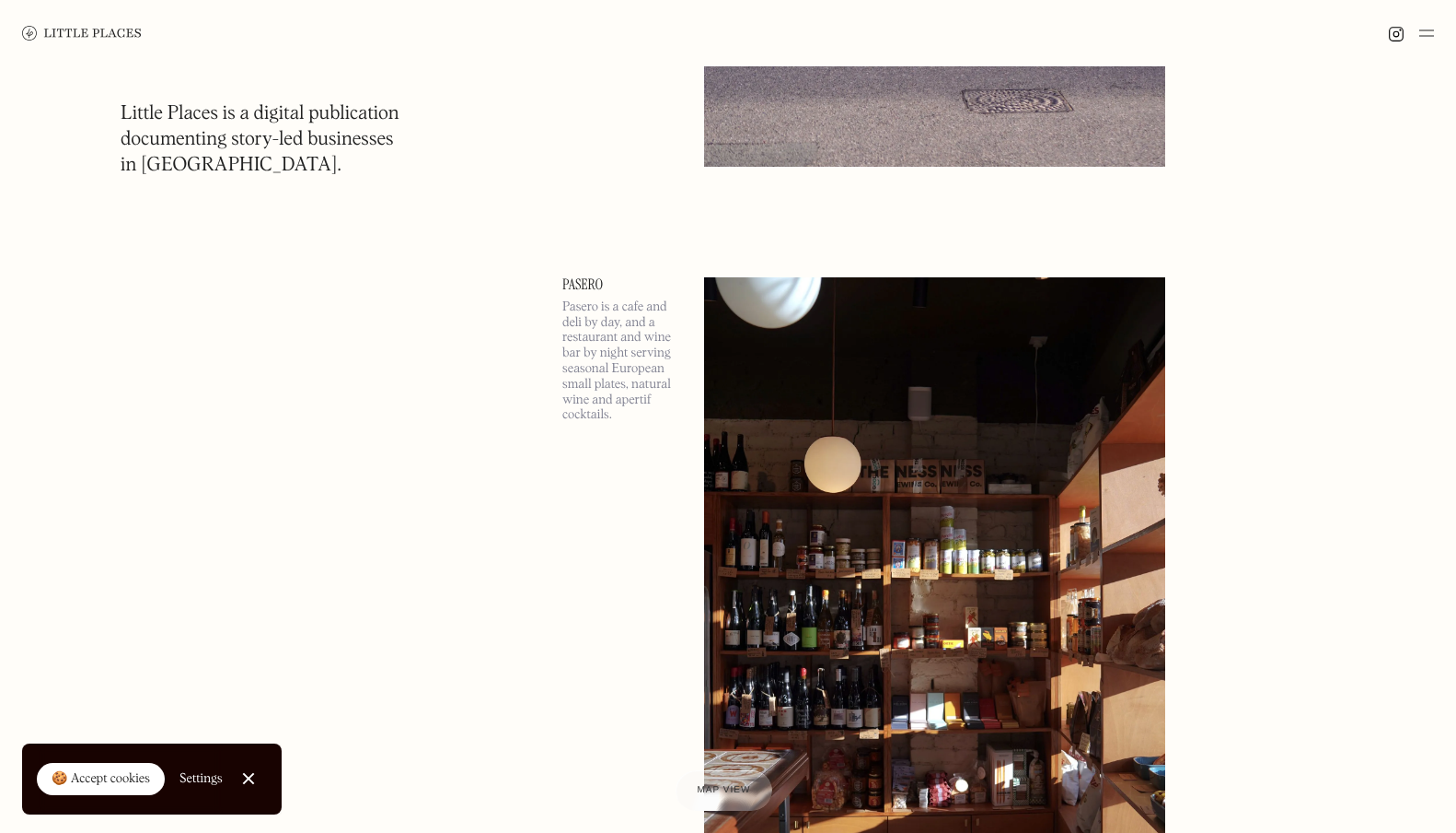
scroll to position [76906, 0]
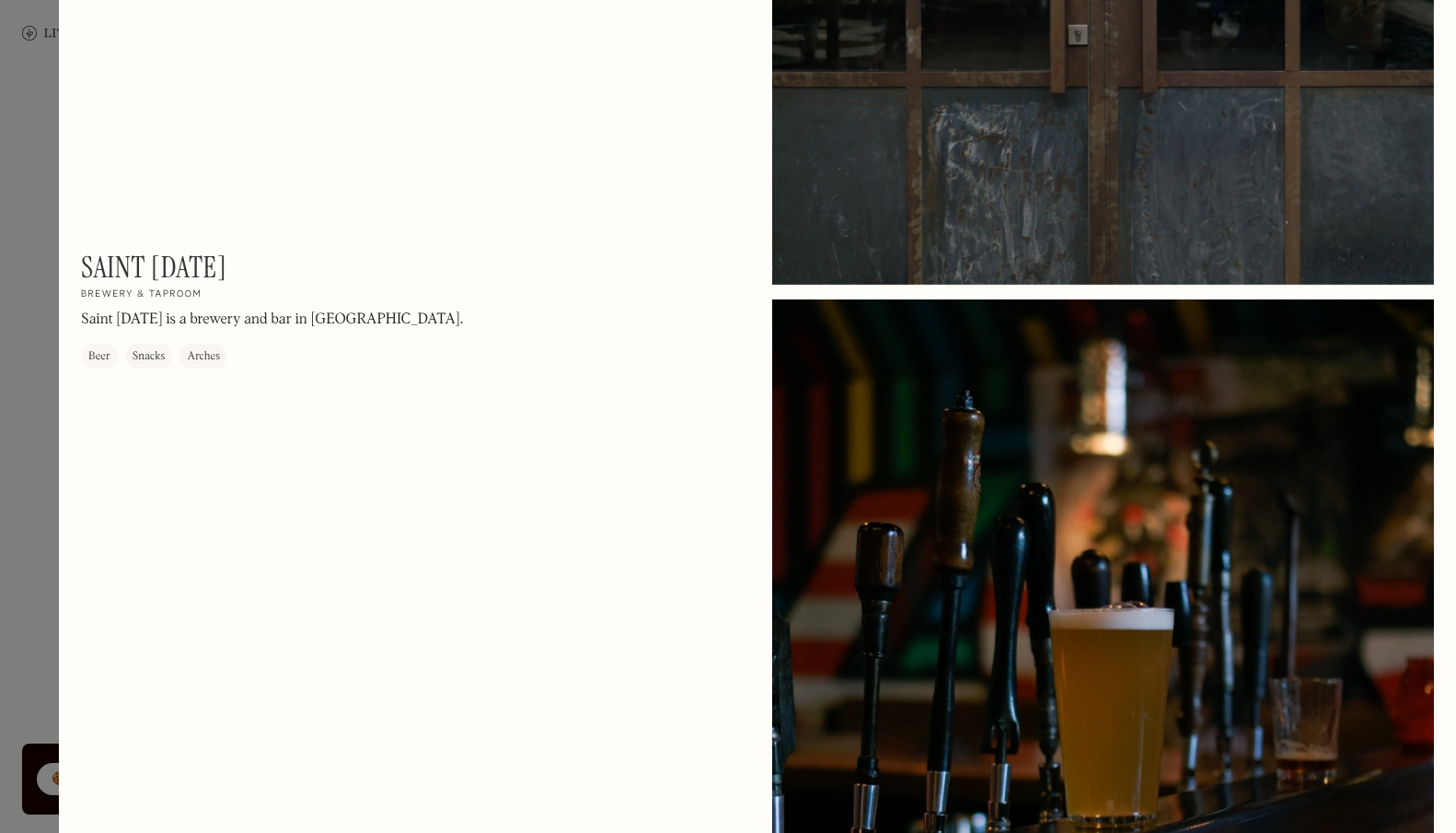
scroll to position [3045, 0]
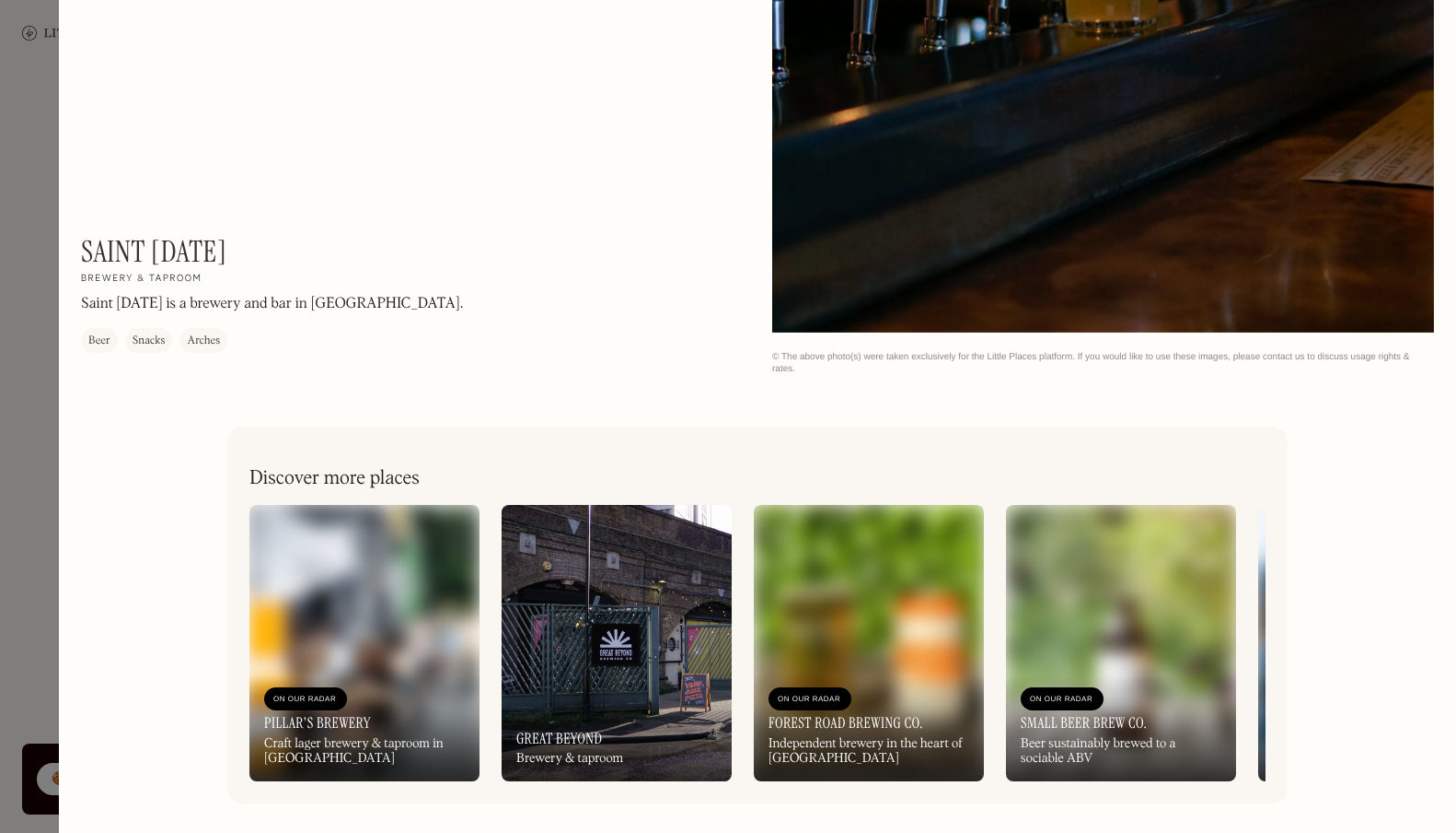
click at [35, 425] on div at bounding box center [728, 416] width 1456 height 833
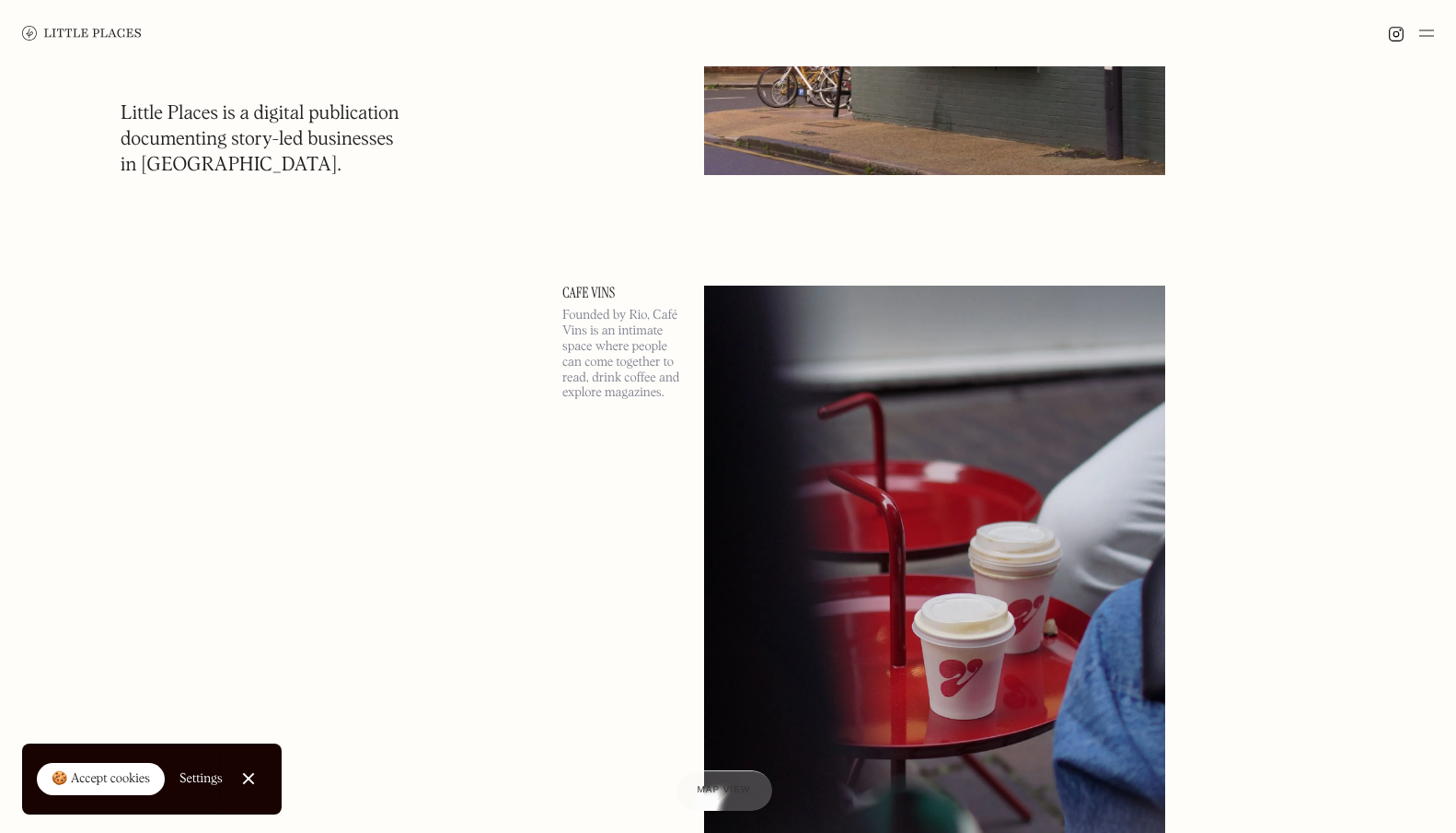
scroll to position [85441, 0]
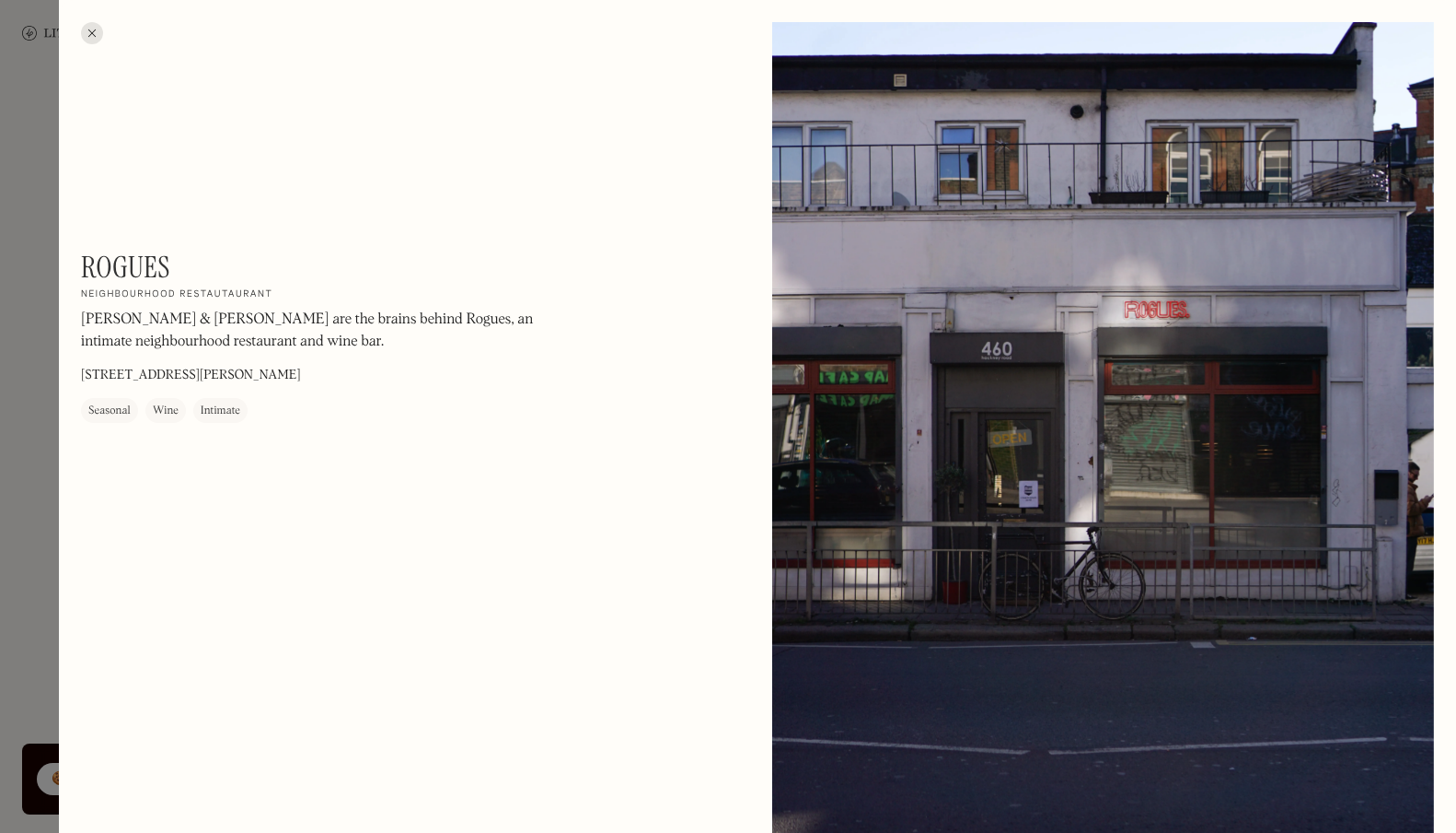
click at [901, 585] on div at bounding box center [1103, 436] width 662 height 828
click at [24, 210] on div at bounding box center [728, 416] width 1456 height 833
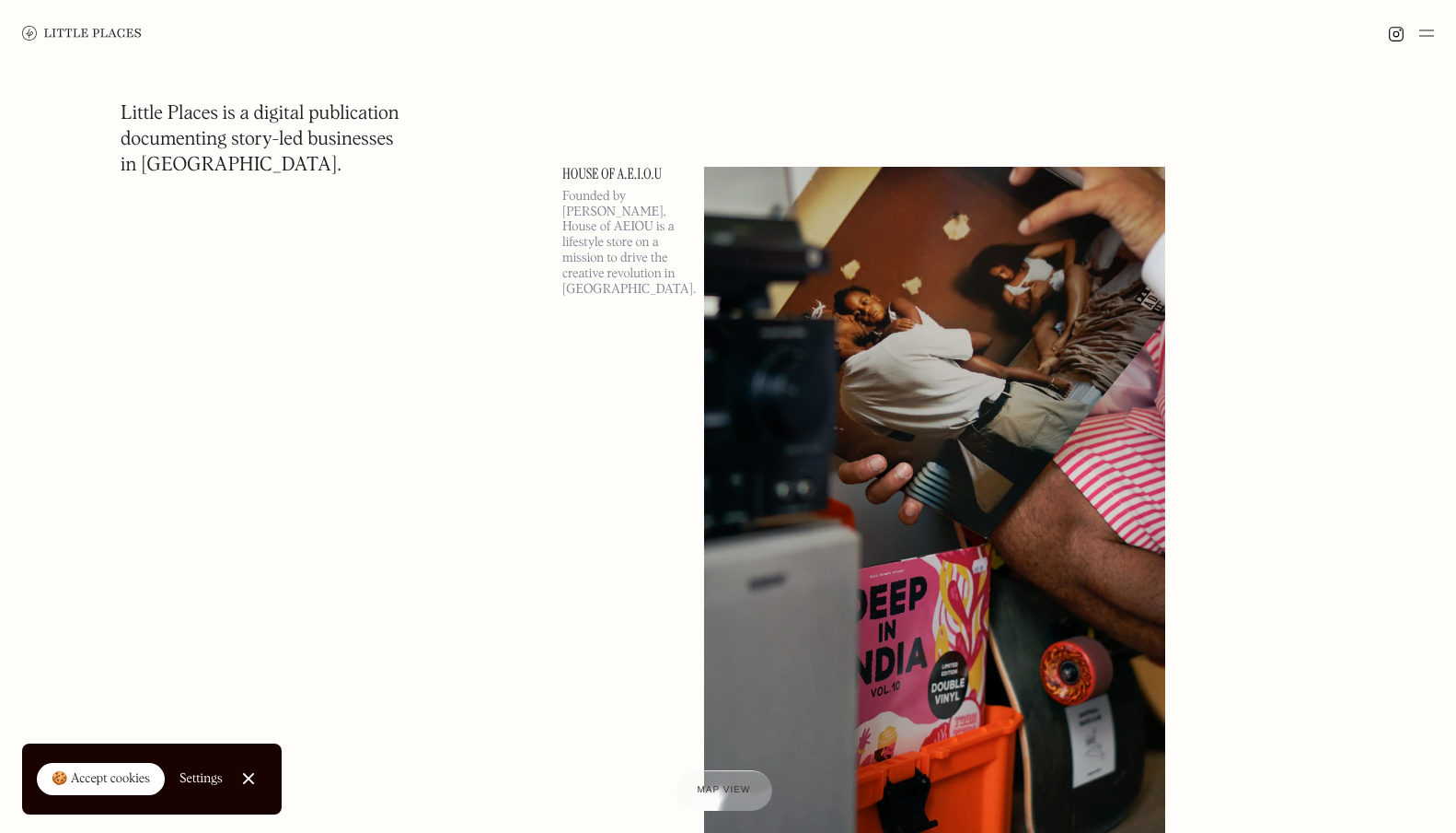
scroll to position [95525, 0]
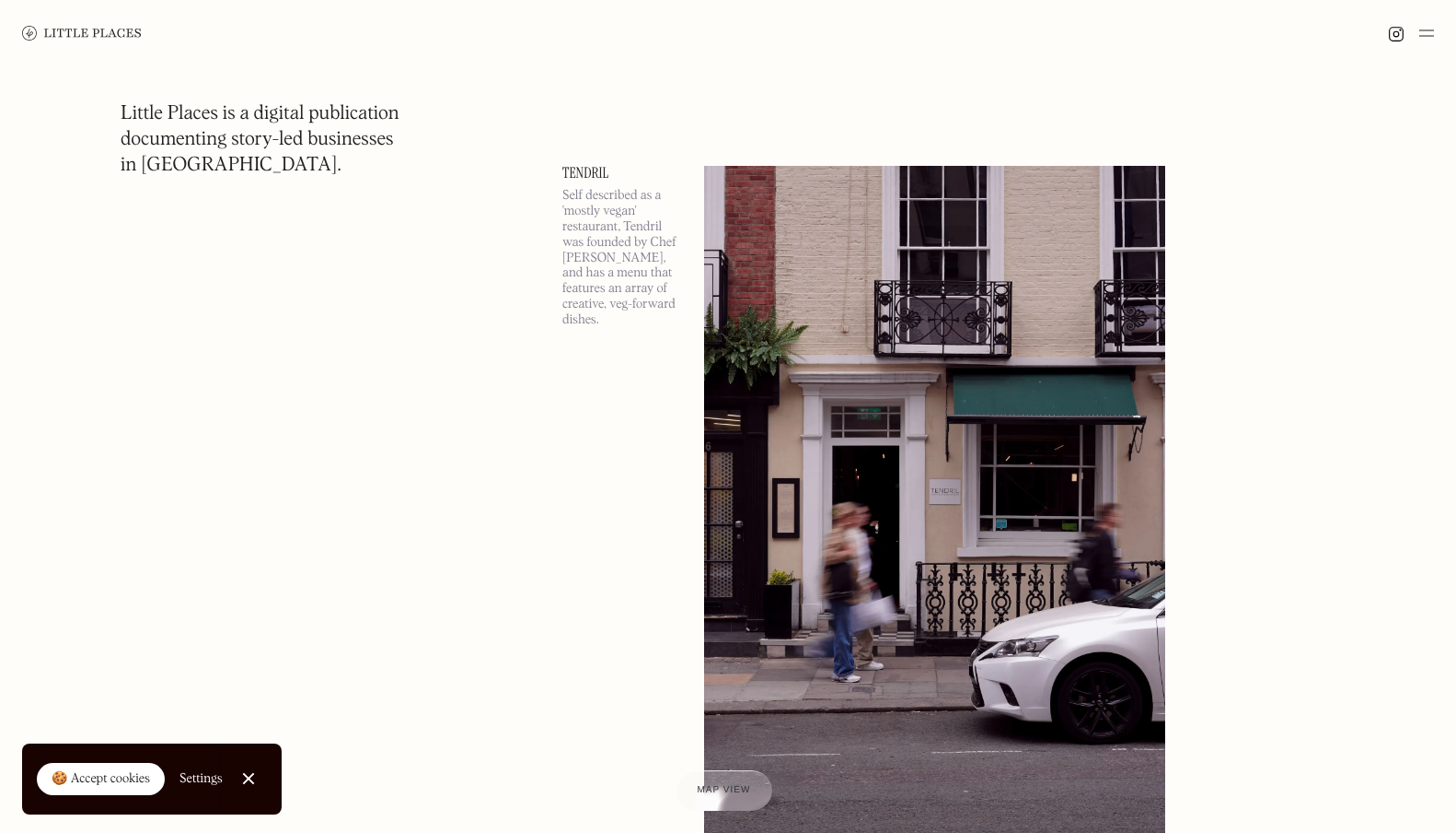
scroll to position [114990, 0]
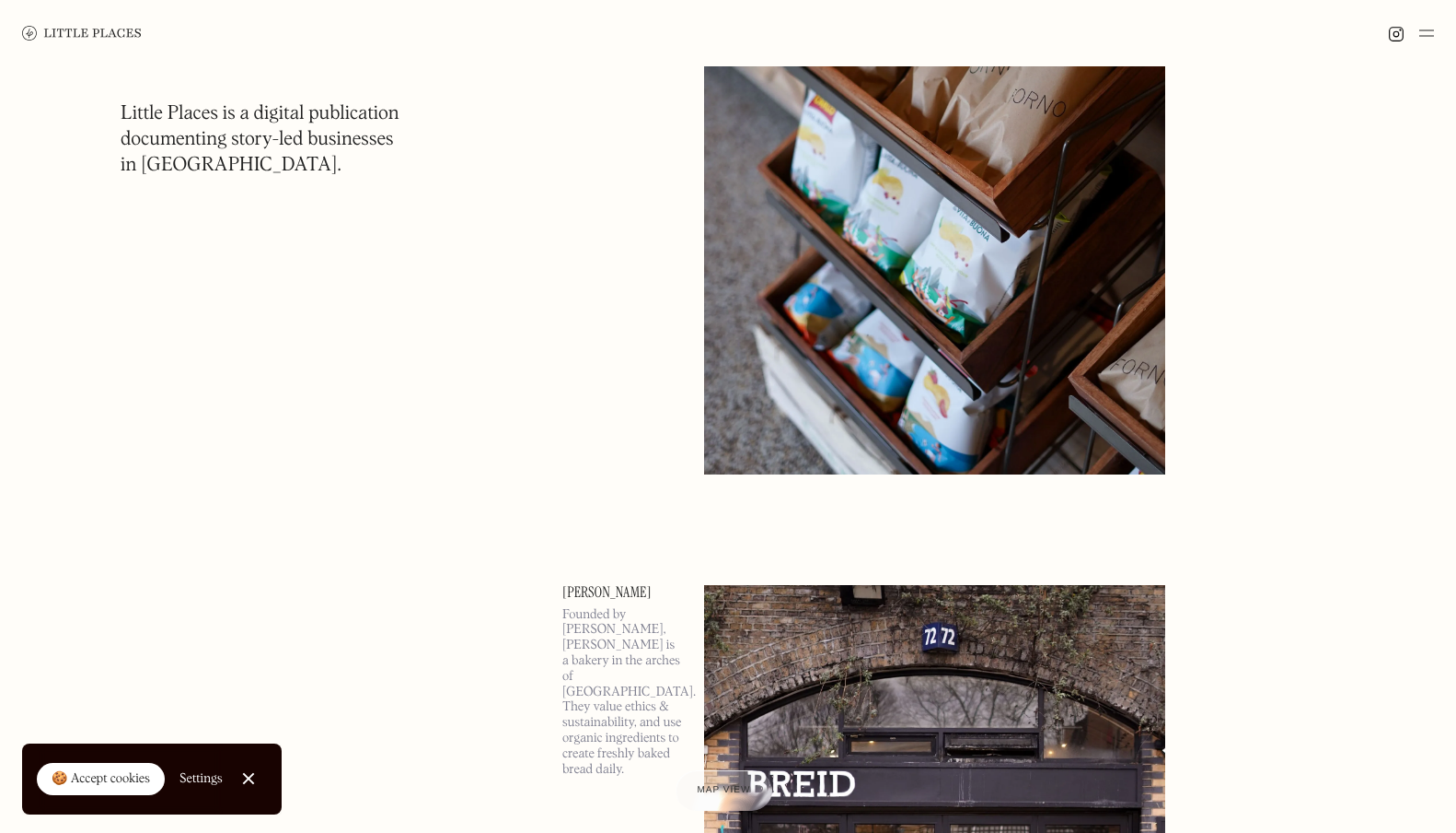
scroll to position [118028, 0]
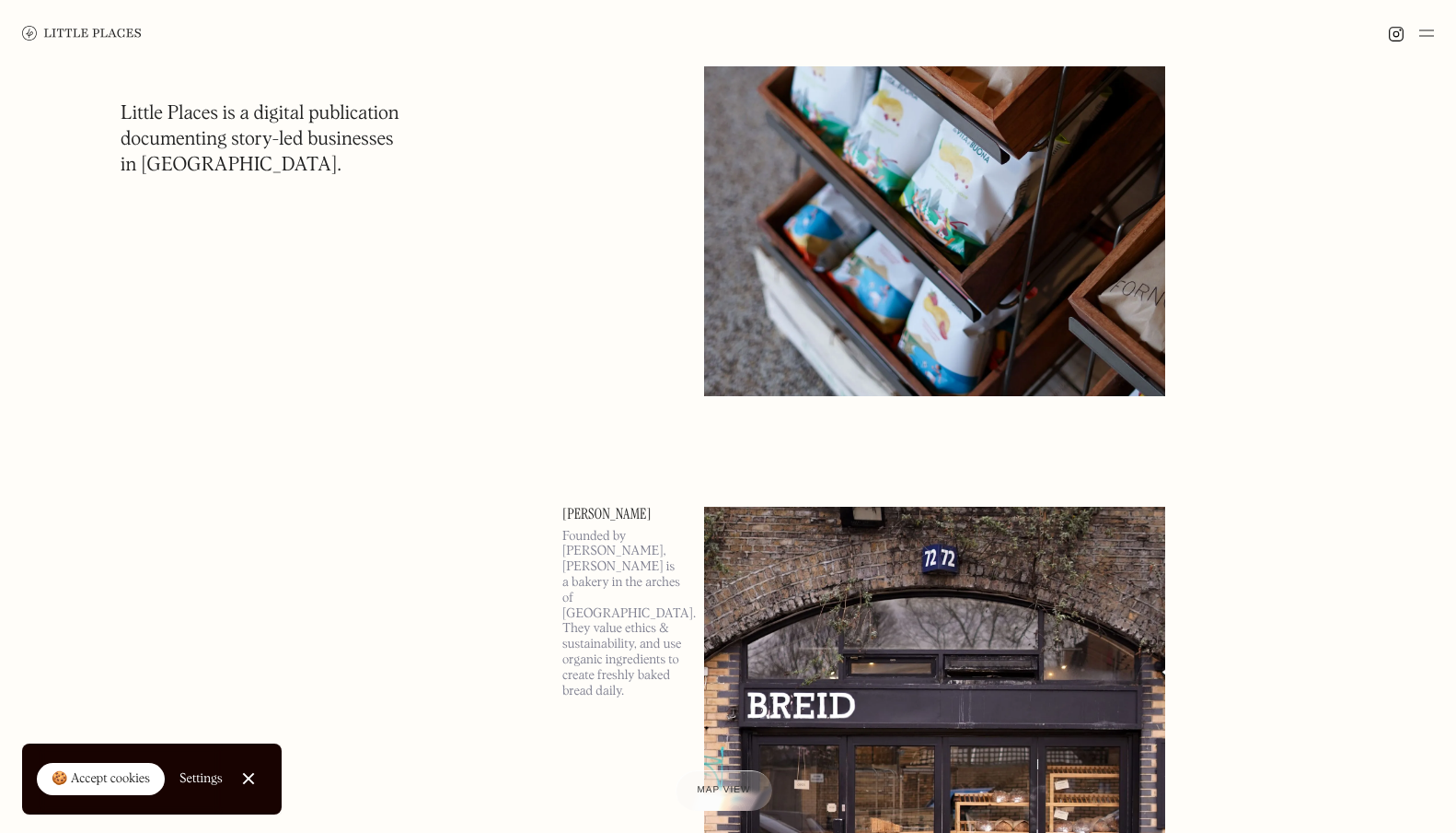
drag, startPoint x: 560, startPoint y: 209, endPoint x: 613, endPoint y: 209, distance: 53.0
copy link "Joyau"
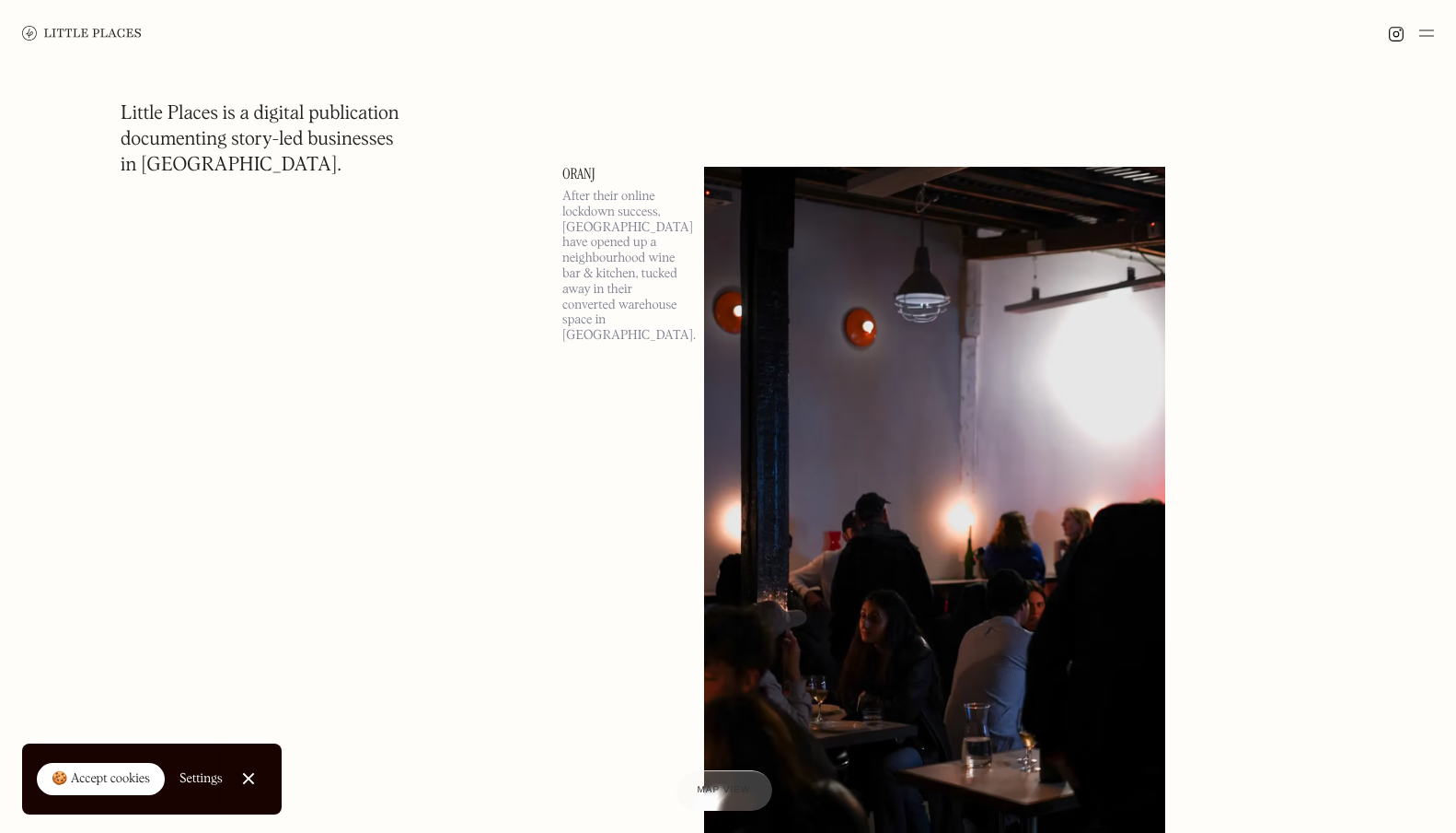
scroll to position [134210, 0]
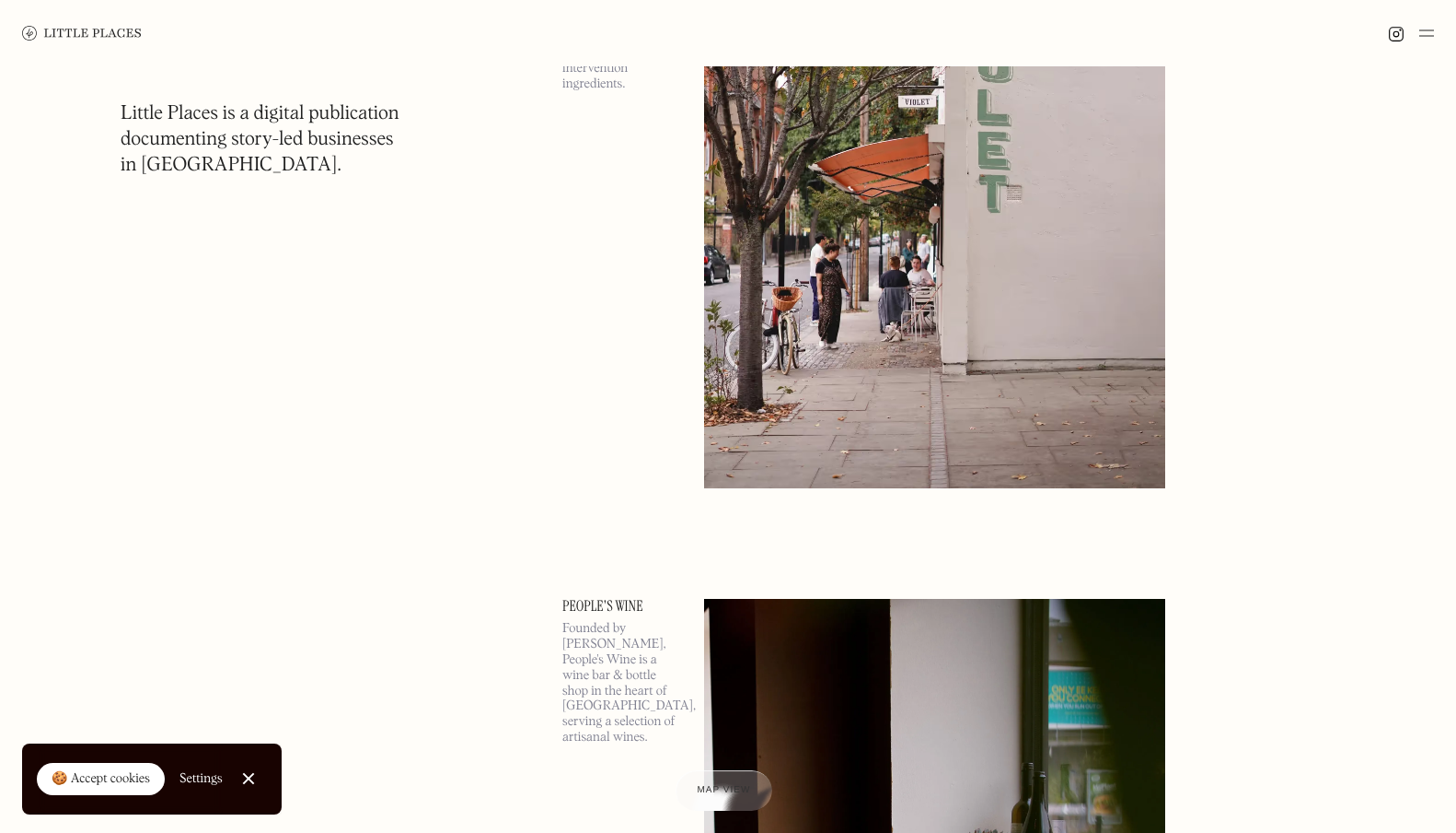
scroll to position [135385, 0]
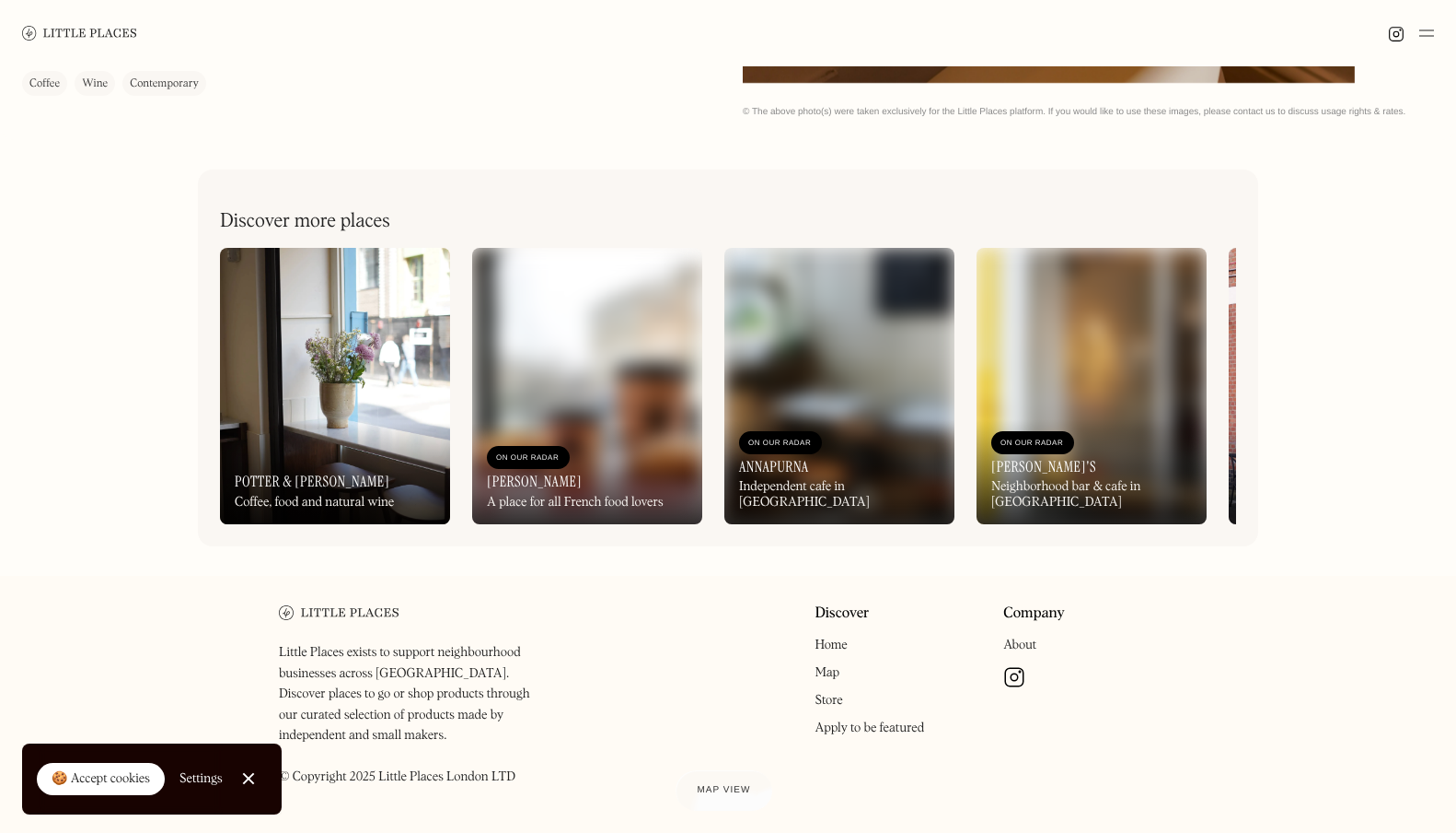
scroll to position [774, 0]
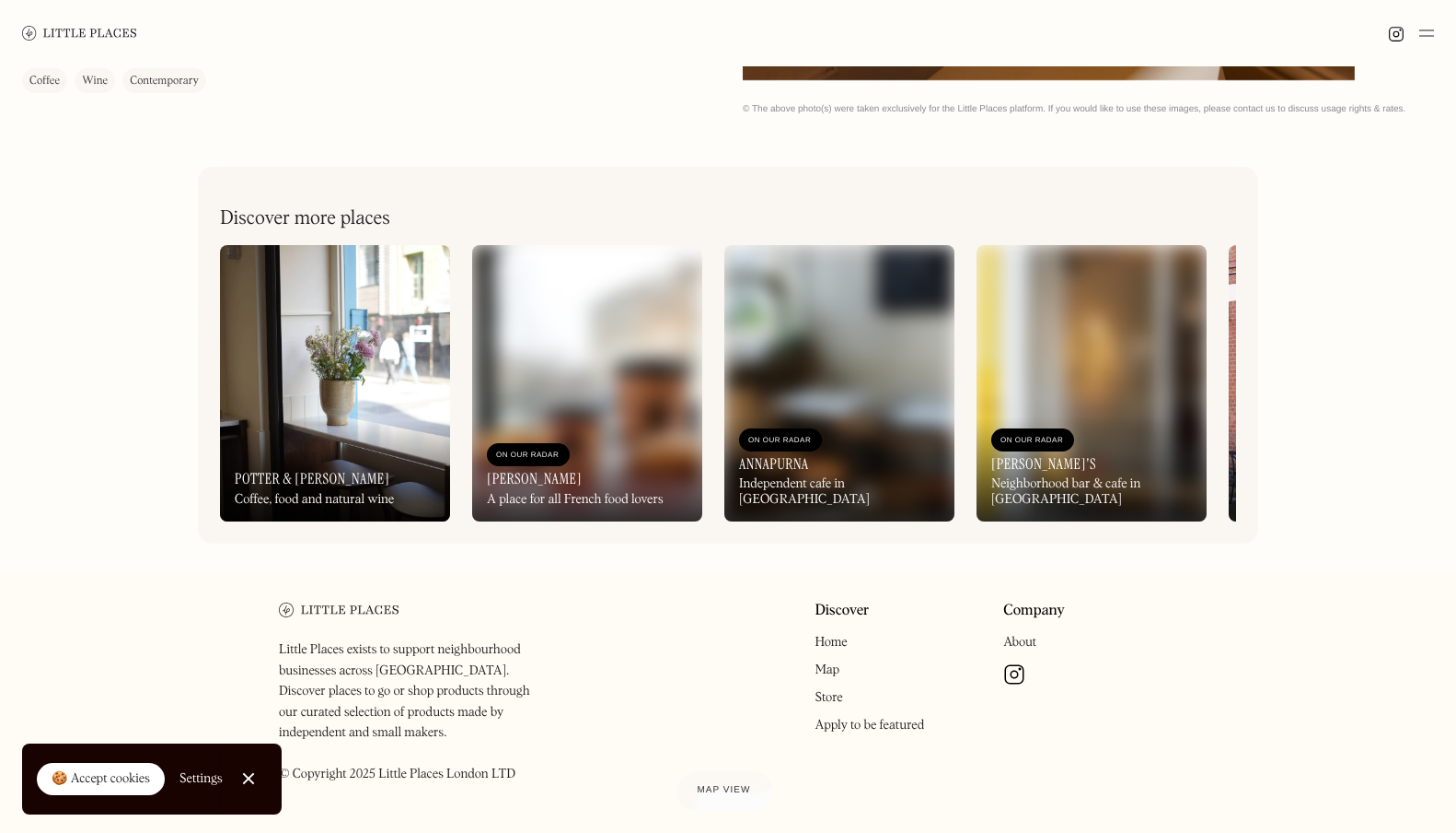
click at [1092, 428] on div "On Our Radar [PERSON_NAME]'s Neighborhood bar & cafe in [GEOGRAPHIC_DATA]" at bounding box center [1092, 469] width 230 height 106
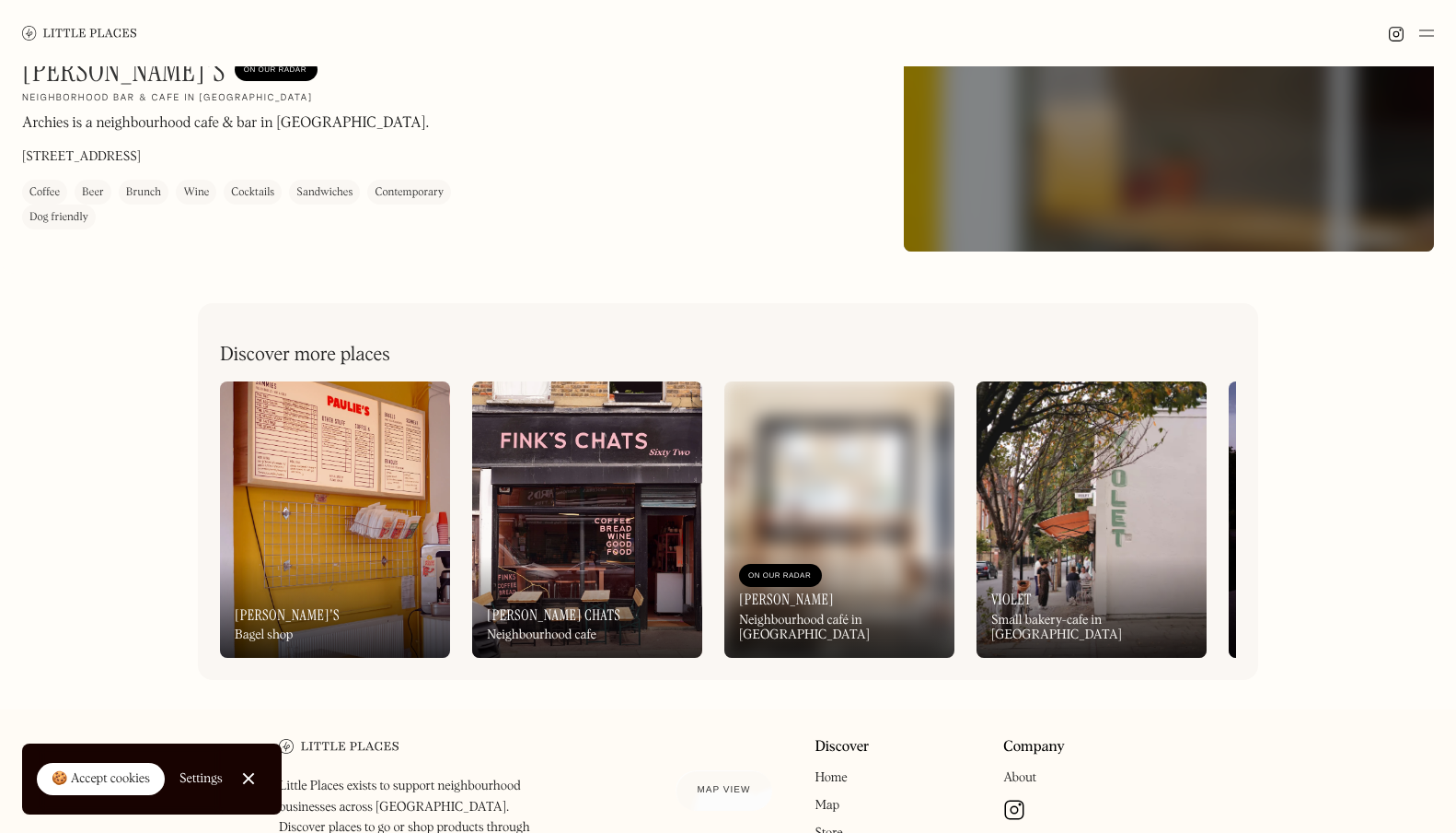
scroll to position [557, 0]
